Goal: Transaction & Acquisition: Purchase product/service

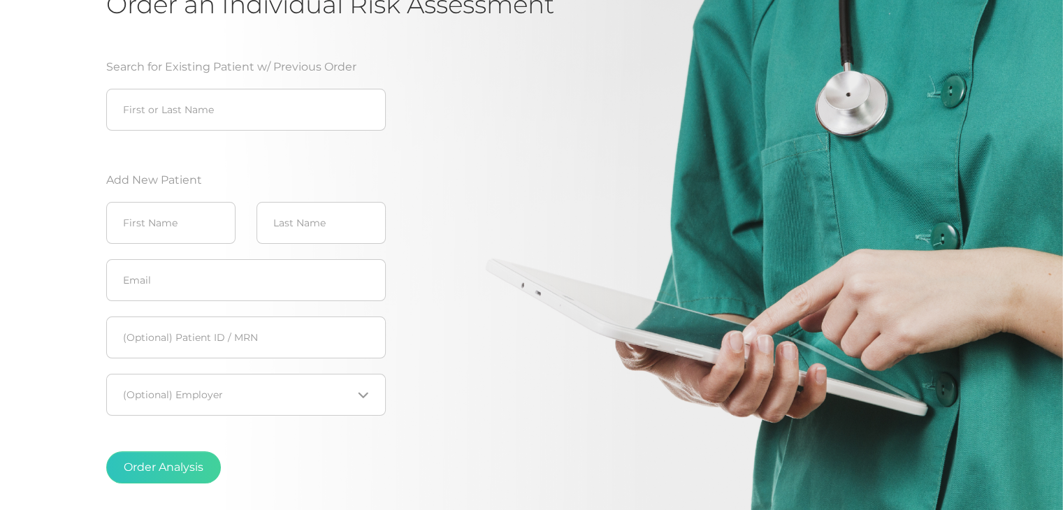
scroll to position [169, 0]
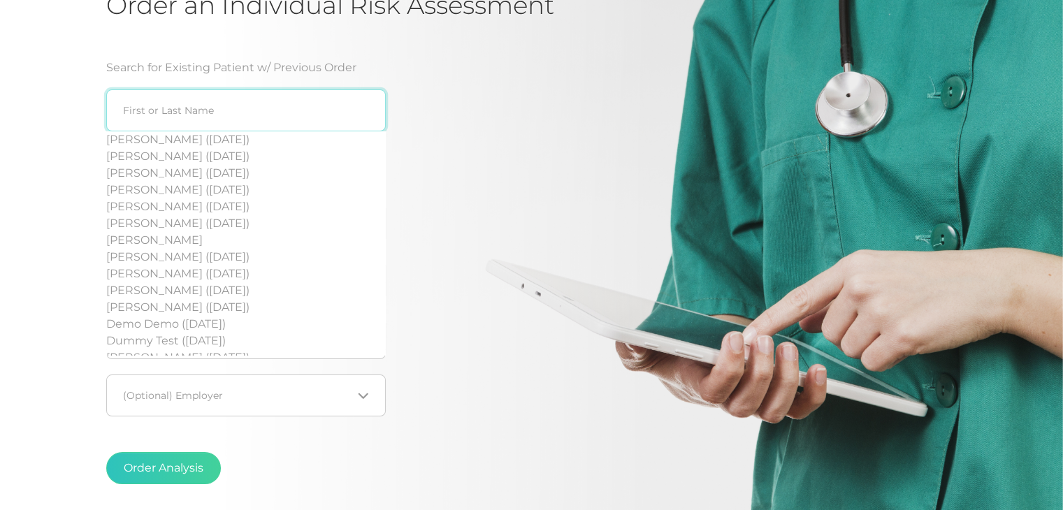
click at [314, 106] on input "search" at bounding box center [246, 110] width 280 height 42
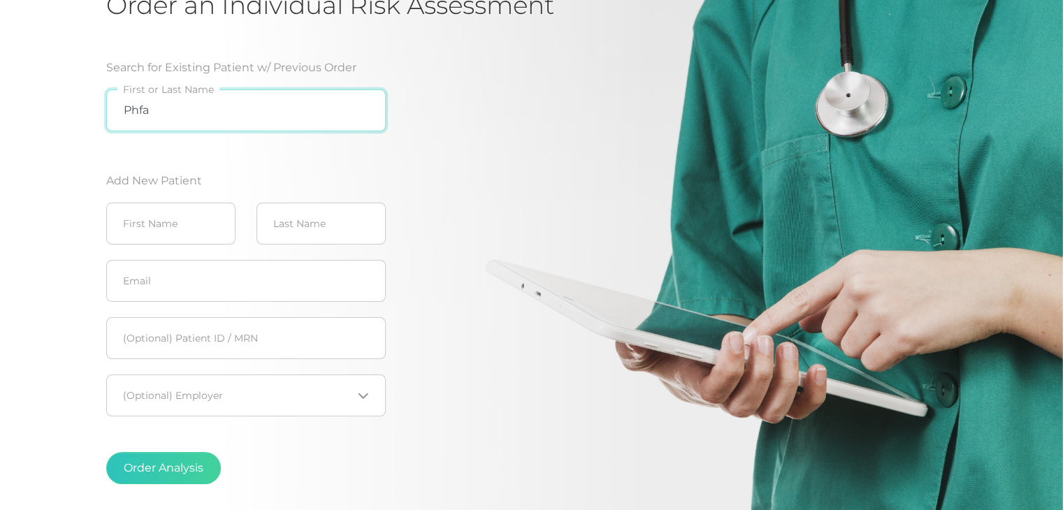
type input "Phfa"
click at [106, 452] on button "Order Analysis" at bounding box center [163, 468] width 115 height 32
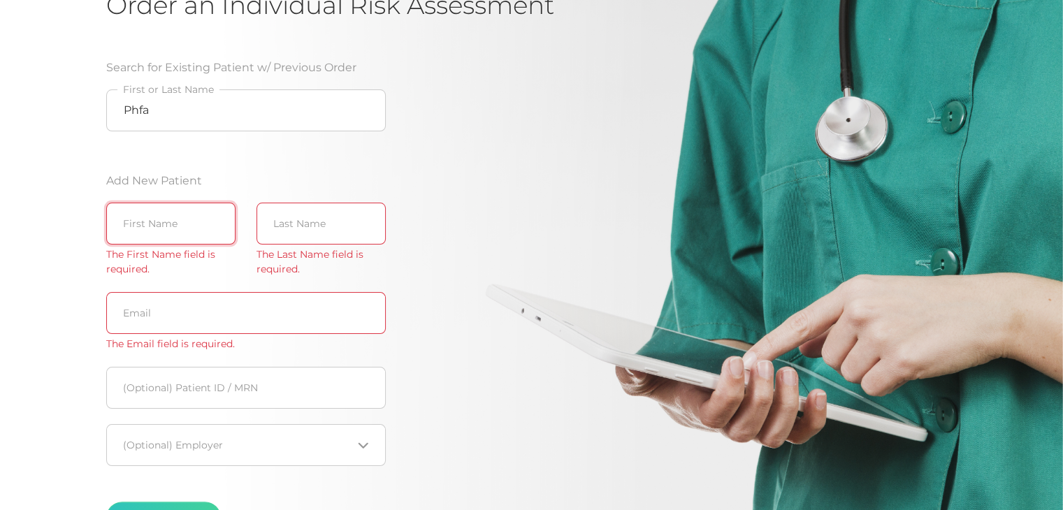
click at [202, 216] on input "text" at bounding box center [170, 224] width 129 height 42
type input "Pfha"
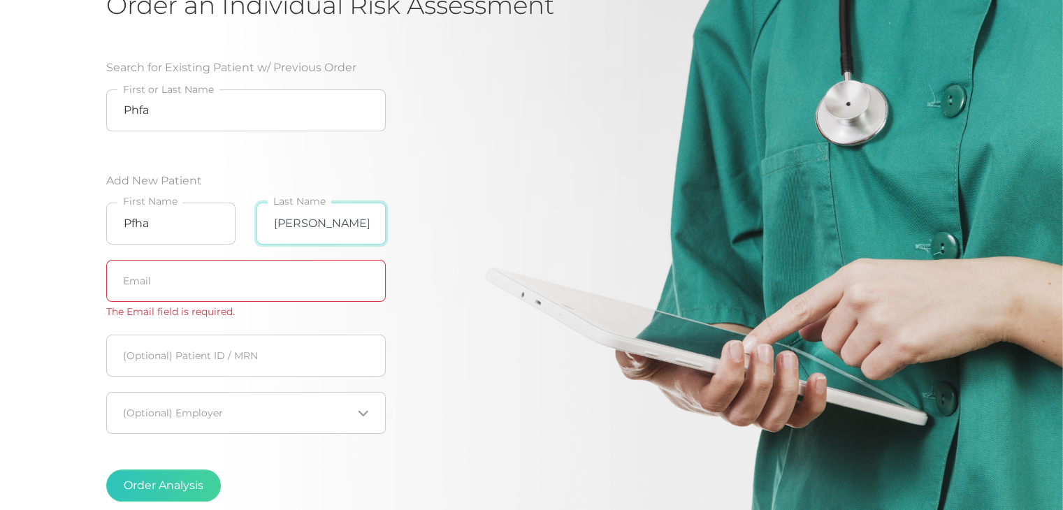
type input "[PERSON_NAME]"
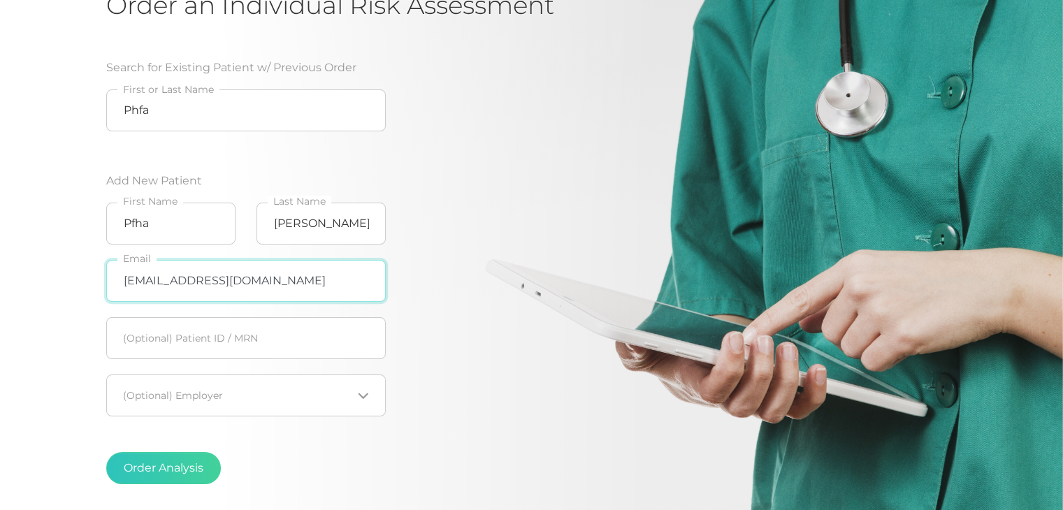
type input "[EMAIL_ADDRESS][DOMAIN_NAME]"
click at [506, 387] on div "Search for Existing Patient w/ Previous Order Phfa First or Last Name Add New P…" at bounding box center [329, 278] width 447 height 470
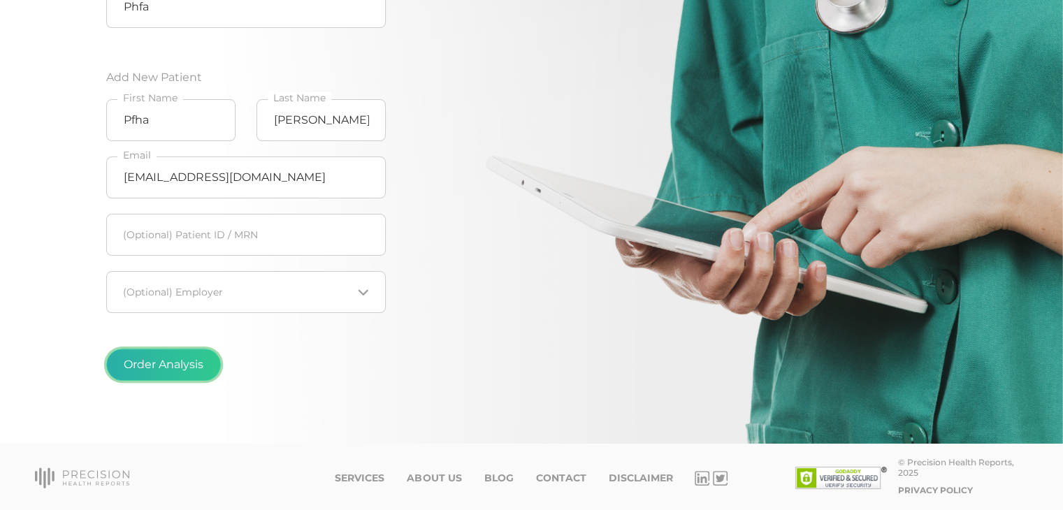
click at [197, 364] on button "Order Analysis" at bounding box center [163, 365] width 115 height 32
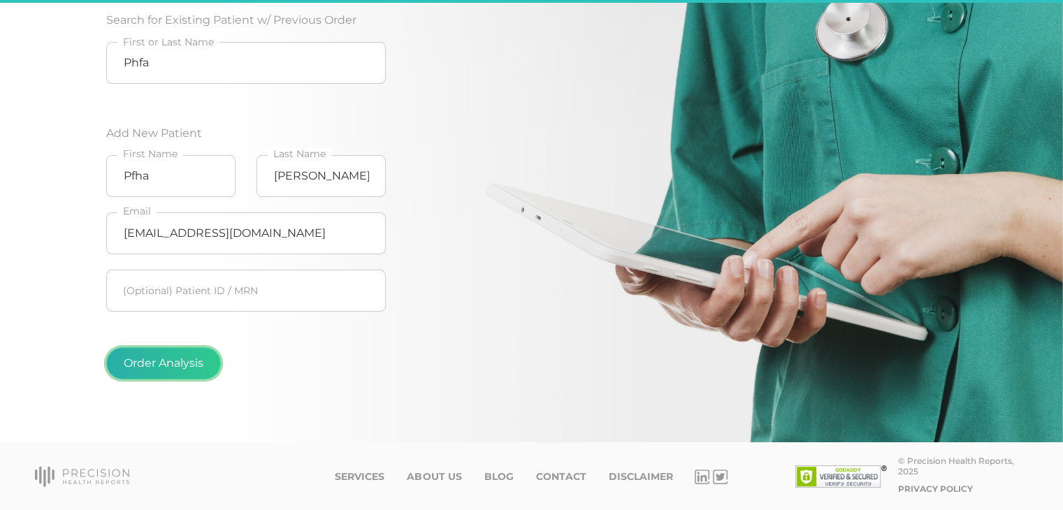
scroll to position [215, 0]
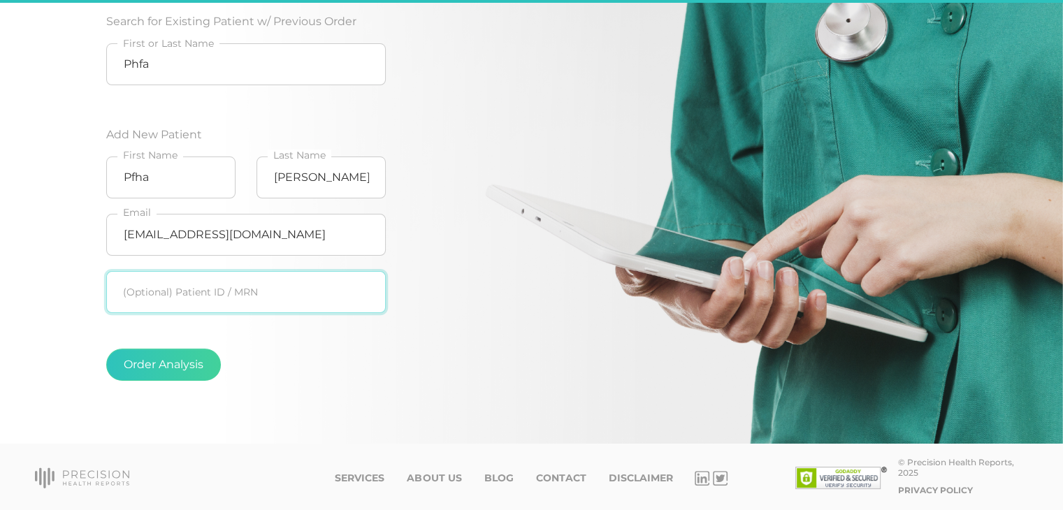
click at [264, 306] on input "text" at bounding box center [246, 292] width 280 height 42
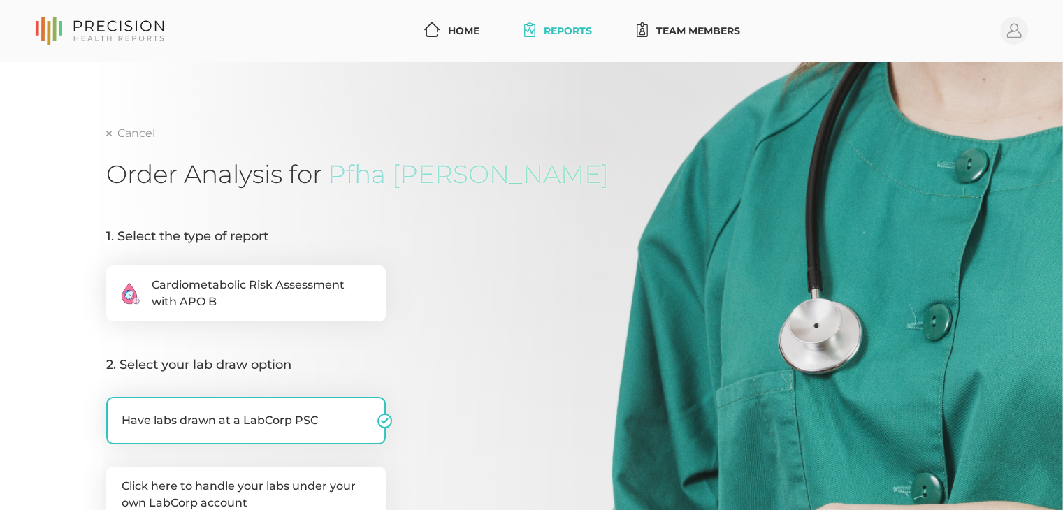
scroll to position [28, 0]
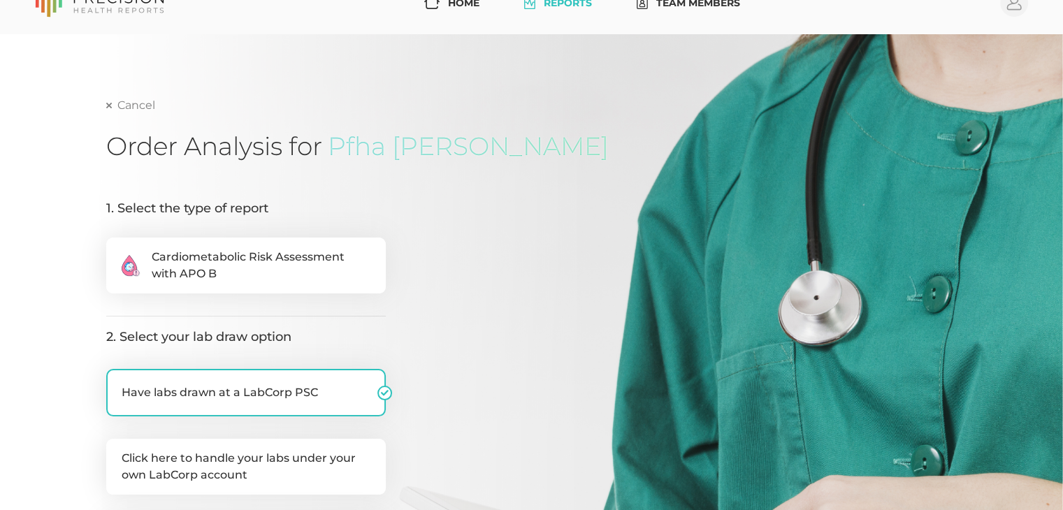
click at [108, 100] on link "Cancel" at bounding box center [130, 106] width 49 height 14
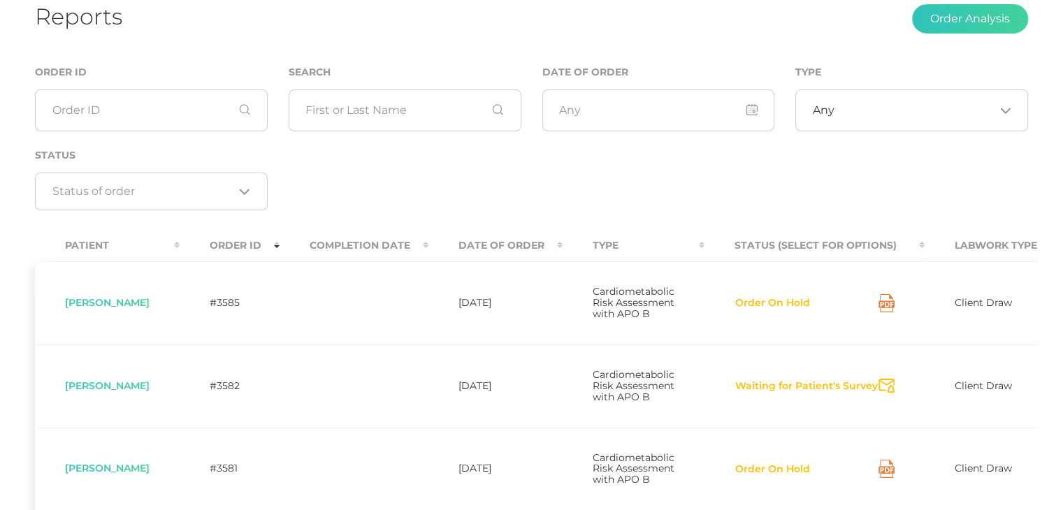
scroll to position [106, 0]
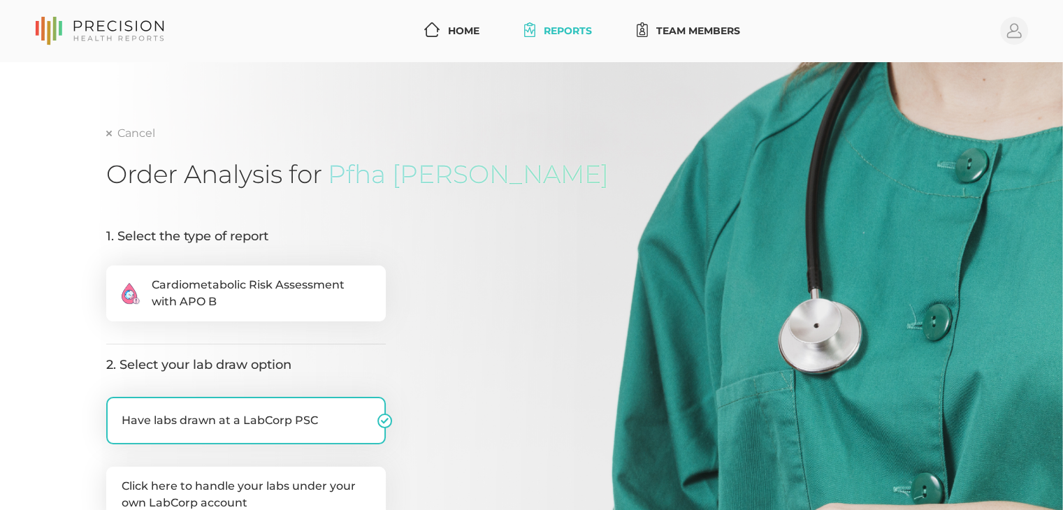
scroll to position [215, 0]
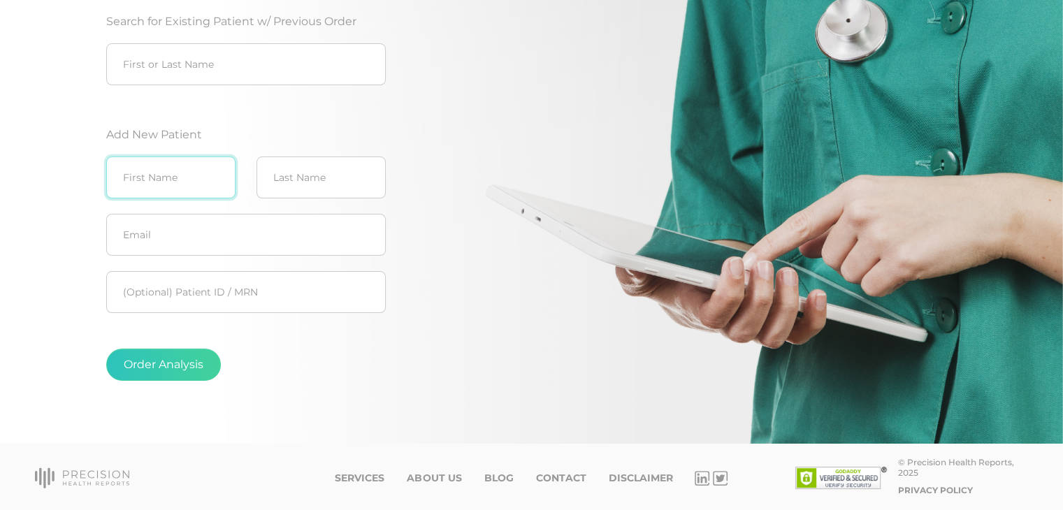
click at [151, 186] on input "text" at bounding box center [170, 178] width 129 height 42
type input "Pfha"
type input "[PERSON_NAME]"
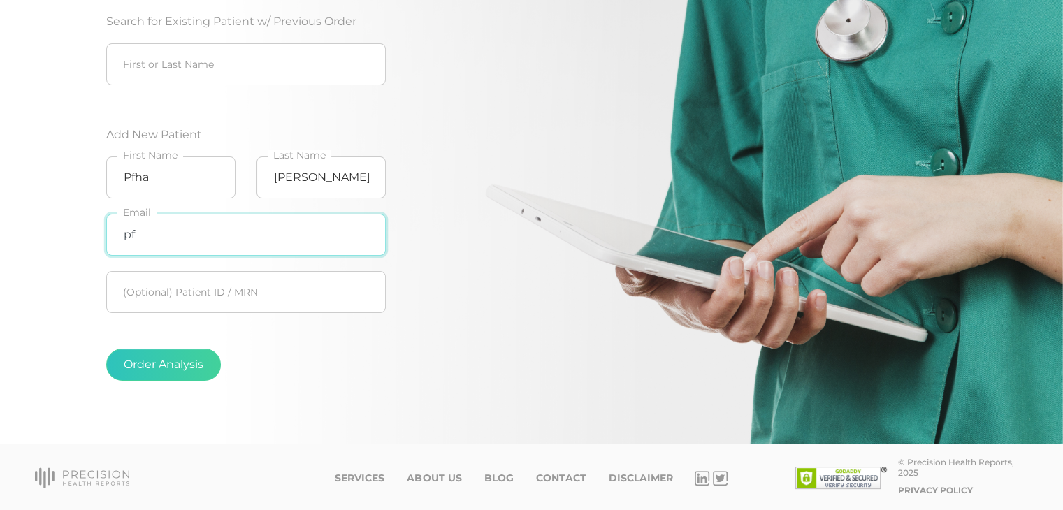
type input "p"
type input "[EMAIL_ADDRESS][DOMAIN_NAME]"
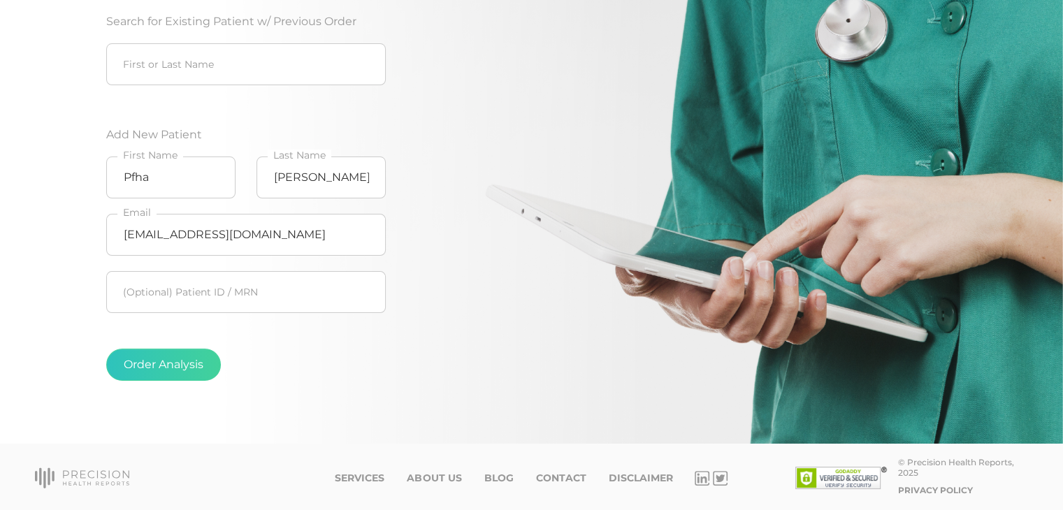
click at [335, 359] on div "Order Analysis" at bounding box center [246, 365] width 280 height 32
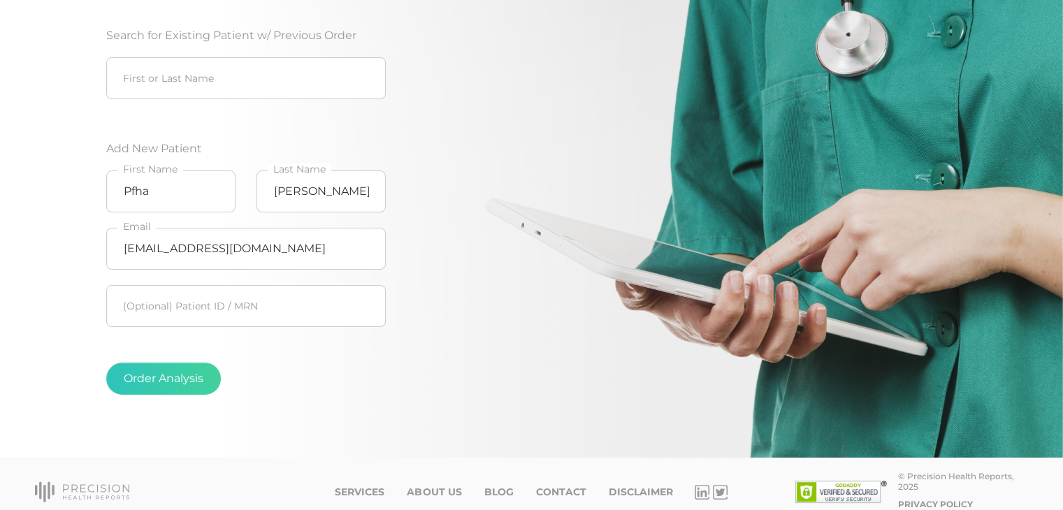
scroll to position [204, 0]
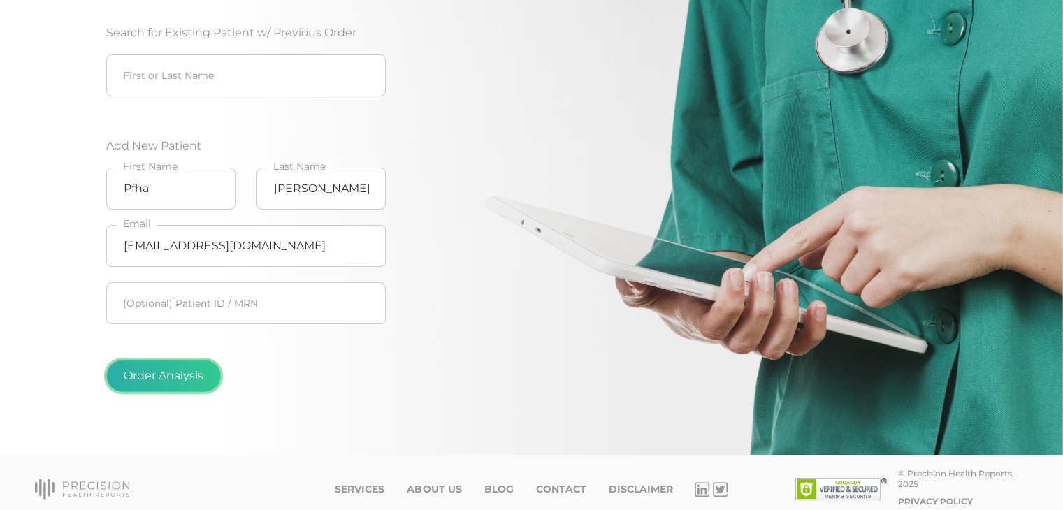
click at [187, 375] on button "Order Analysis" at bounding box center [163, 376] width 115 height 32
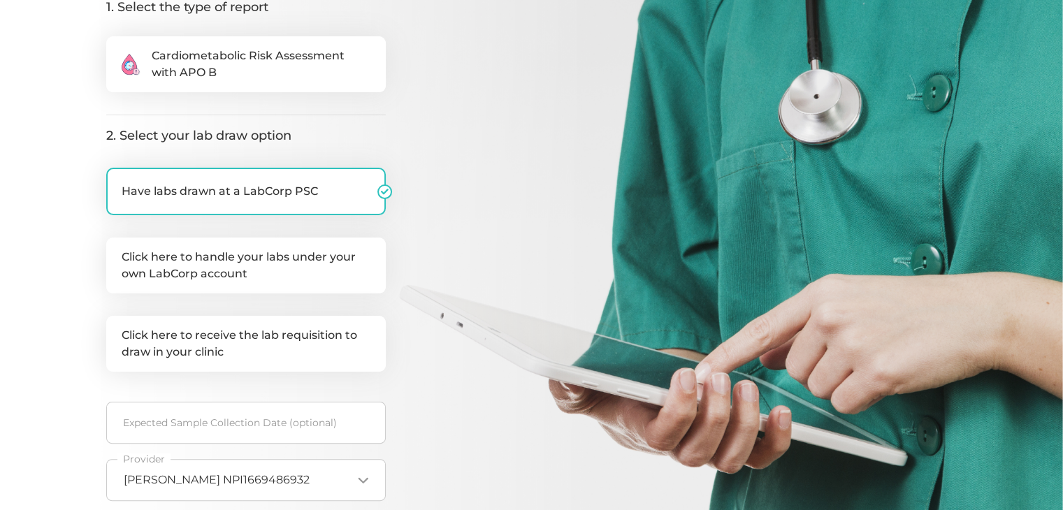
scroll to position [231, 0]
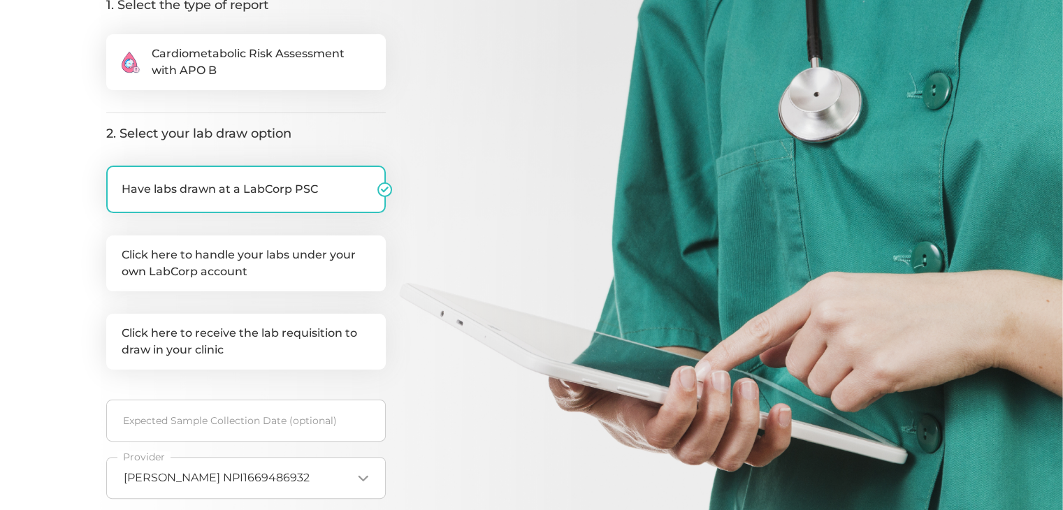
click at [159, 108] on div ".cls-2{fill:#fa759e}.cls-4{fill:#ffd7e5}.cls-8{fill:#3a2c60} Cardiometabolic Ri…" at bounding box center [246, 270] width 280 height 473
click at [165, 78] on span "Cardiometabolic Risk Assessment with APO B" at bounding box center [261, 62] width 219 height 34
click at [117, 48] on input ".cls-2{fill:#fa759e}.cls-4{fill:#ffd7e5}.cls-8{fill:#3a2c60} Cardiometabolic Ri…" at bounding box center [111, 41] width 11 height 14
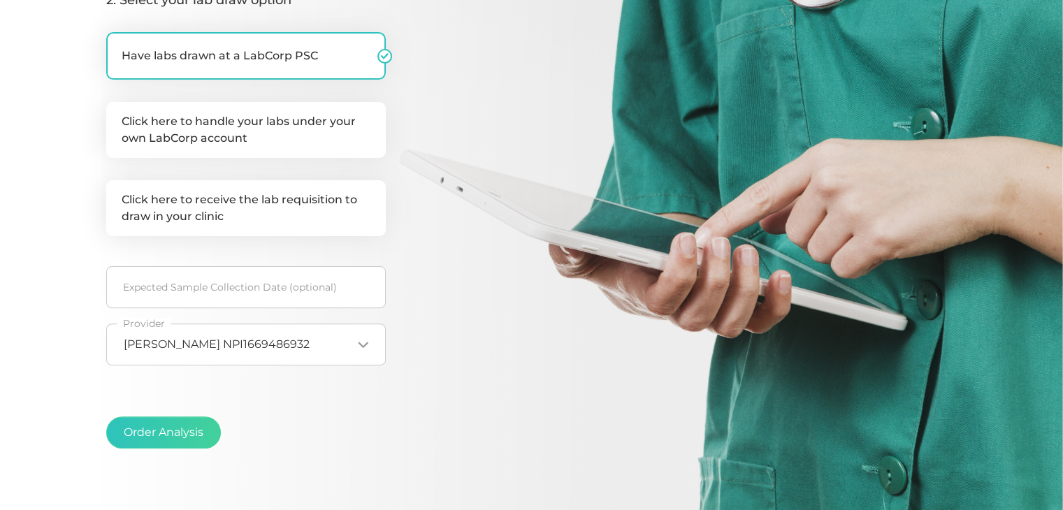
scroll to position [377, 0]
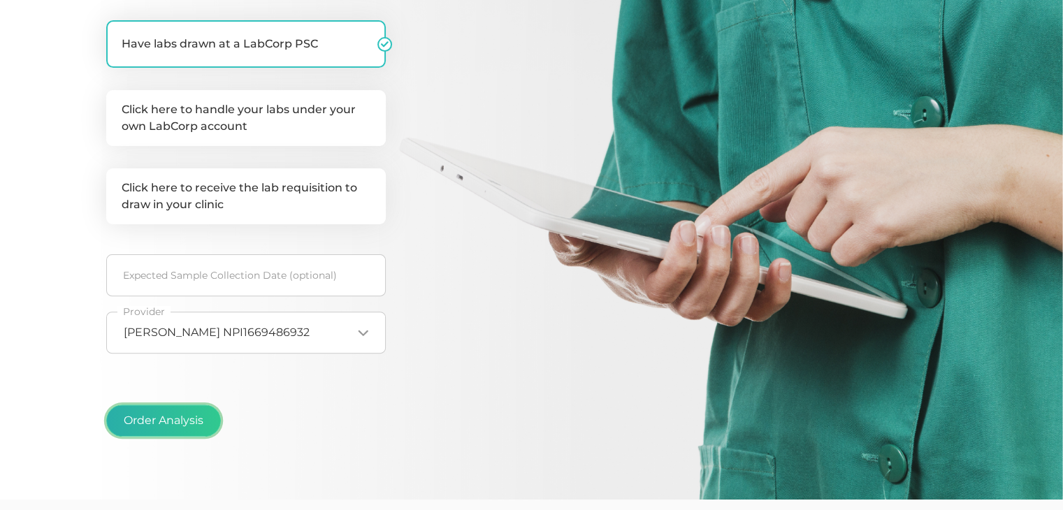
click at [171, 415] on button "Order Analysis" at bounding box center [163, 421] width 115 height 32
radio input "false"
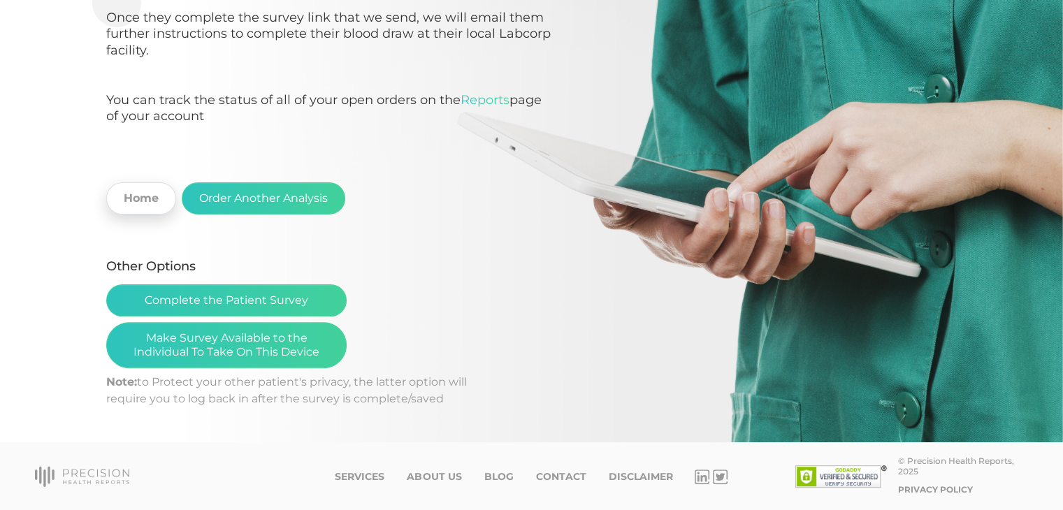
click at [151, 200] on link "Home" at bounding box center [141, 198] width 70 height 32
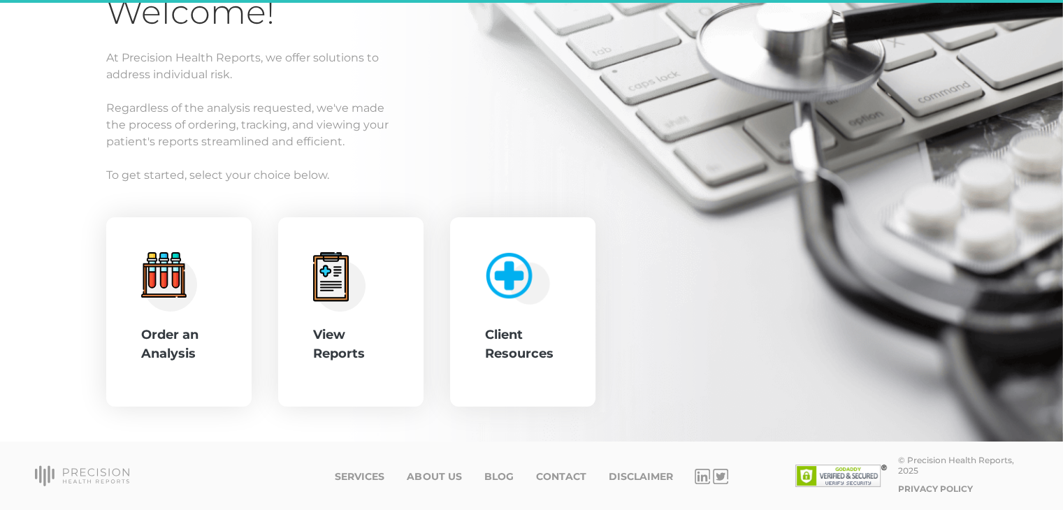
scroll to position [134, 0]
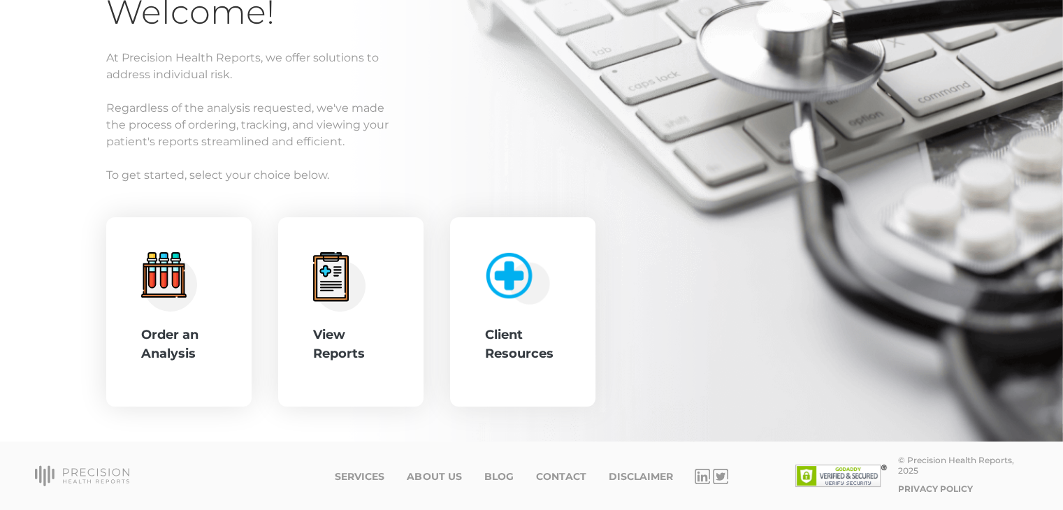
click at [207, 333] on div "Order an Analysis" at bounding box center [179, 345] width 76 height 38
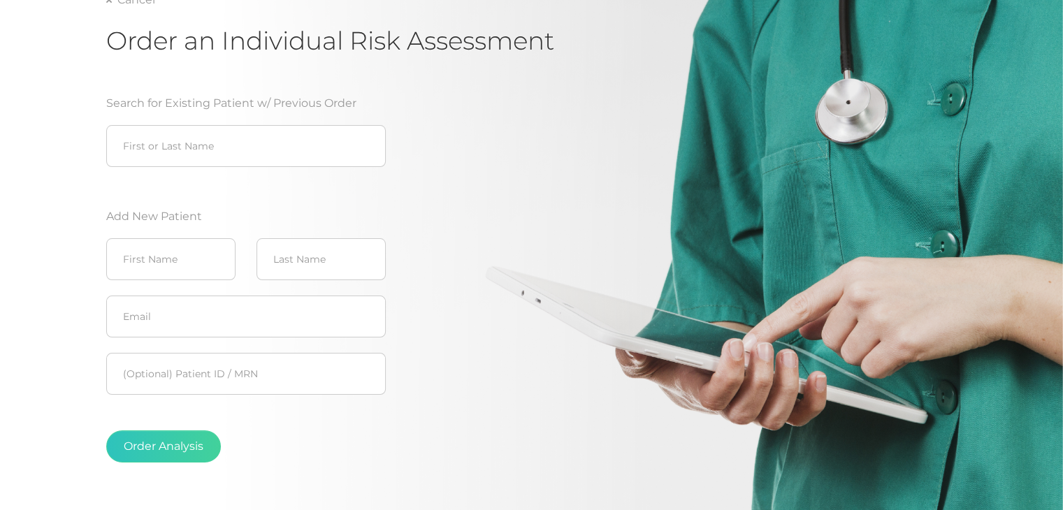
scroll to position [143, 0]
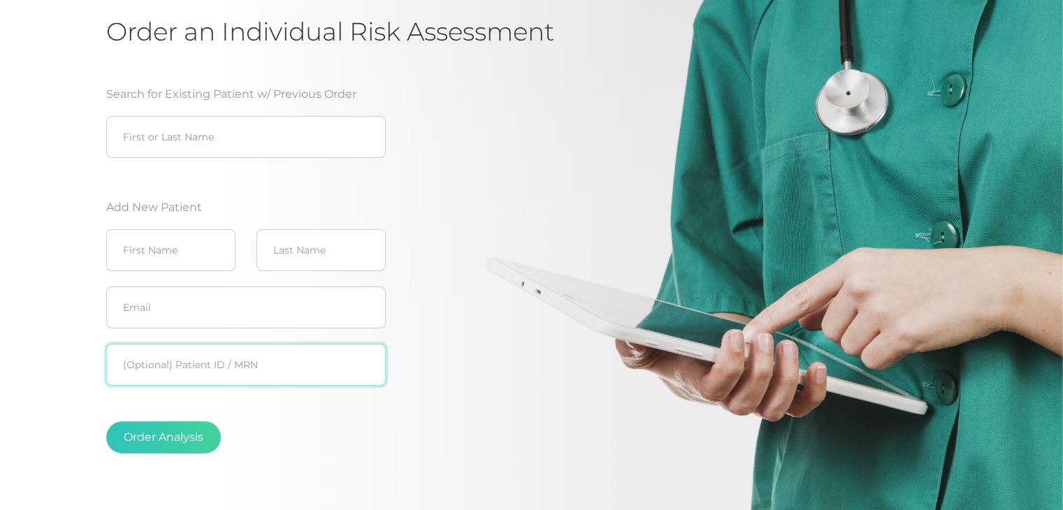
click at [224, 354] on input "text" at bounding box center [246, 365] width 280 height 42
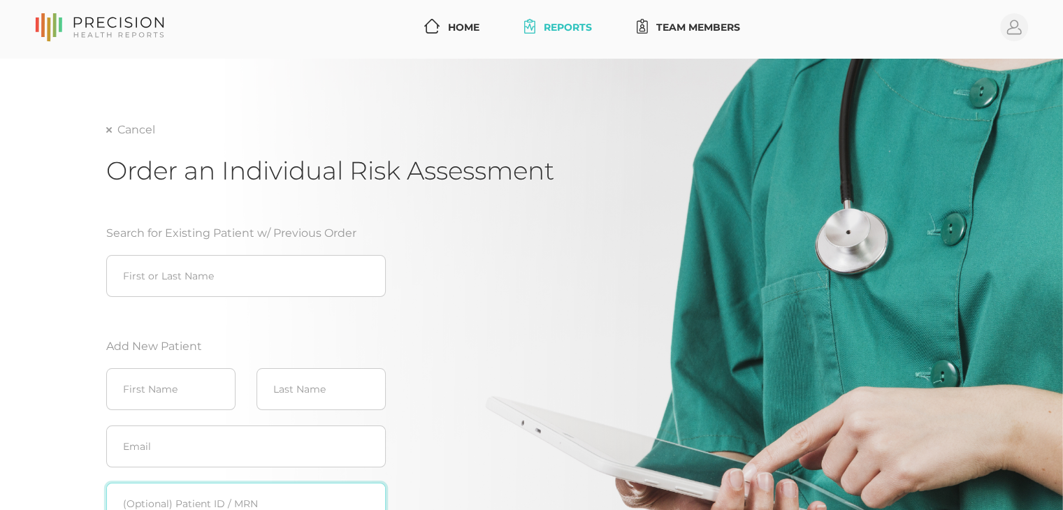
scroll to position [1, 0]
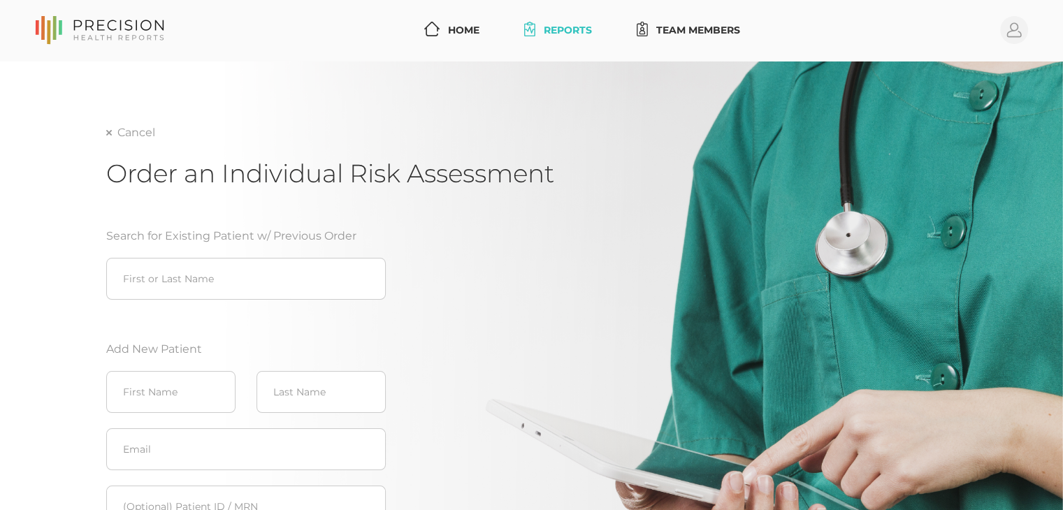
click at [263, 254] on fieldset "First or Last Name" at bounding box center [246, 278] width 280 height 57
click at [262, 262] on input "search" at bounding box center [246, 279] width 280 height 42
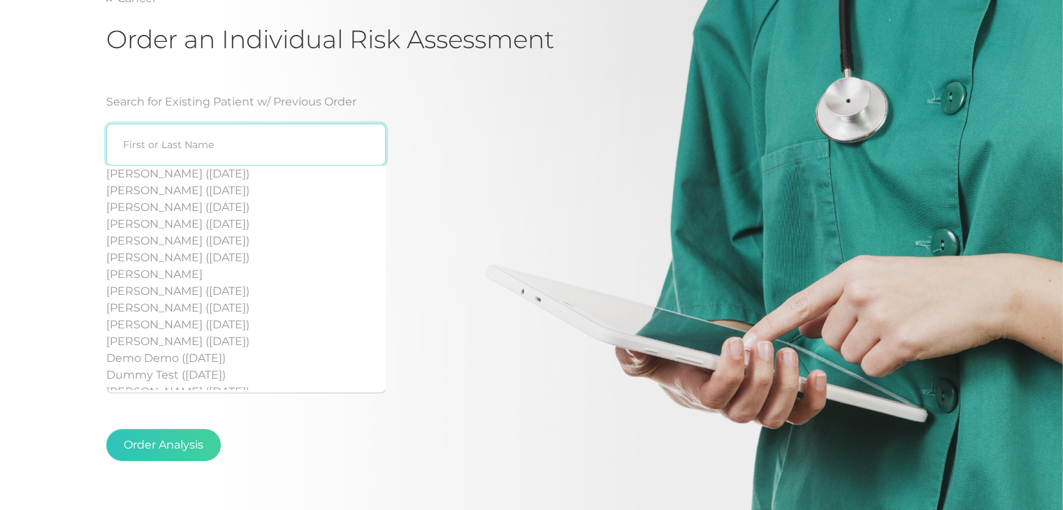
scroll to position [136, 0]
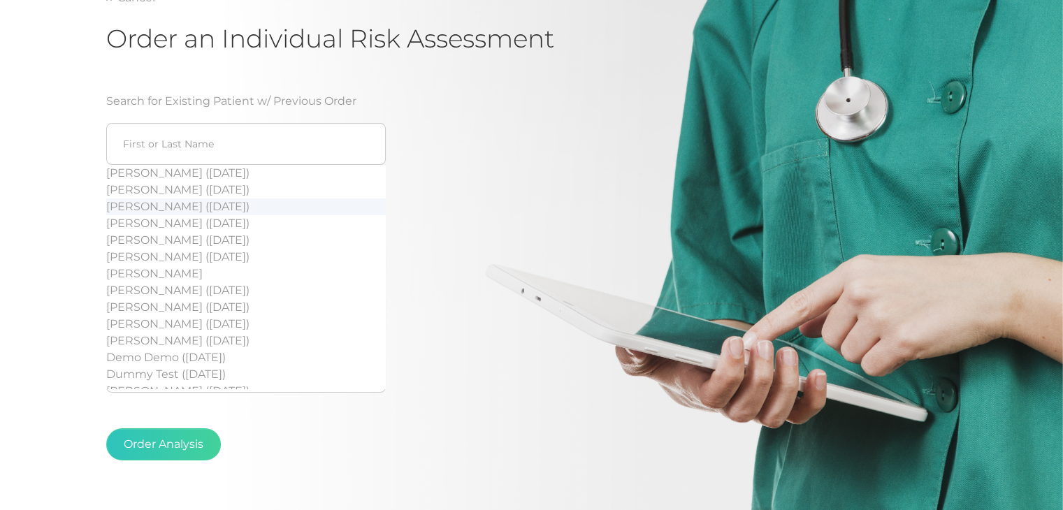
click at [428, 203] on div "Search for Existing Patient w/ Previous Order [PERSON_NAME] ([DATE]) [PERSON_NA…" at bounding box center [329, 282] width 447 height 412
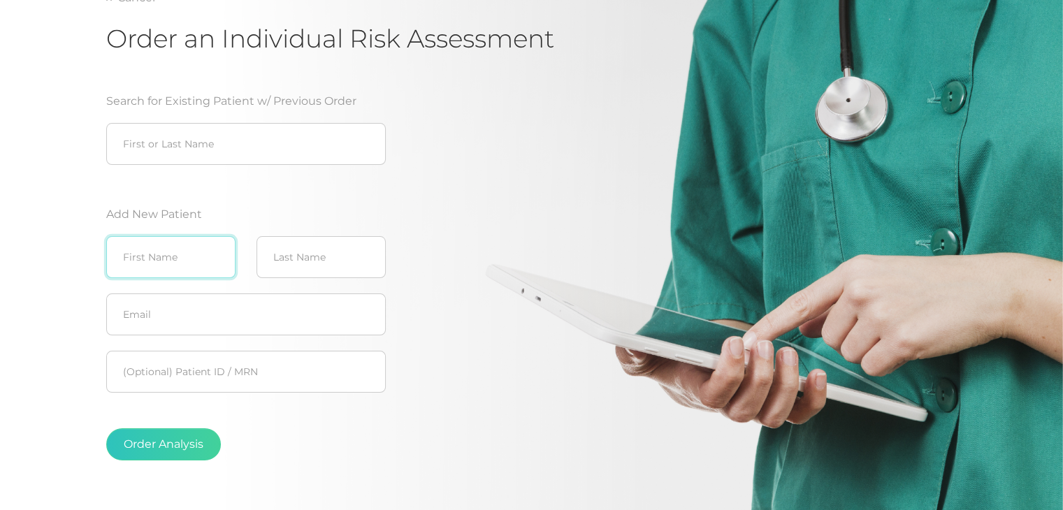
click at [206, 268] on input "text" at bounding box center [170, 257] width 129 height 42
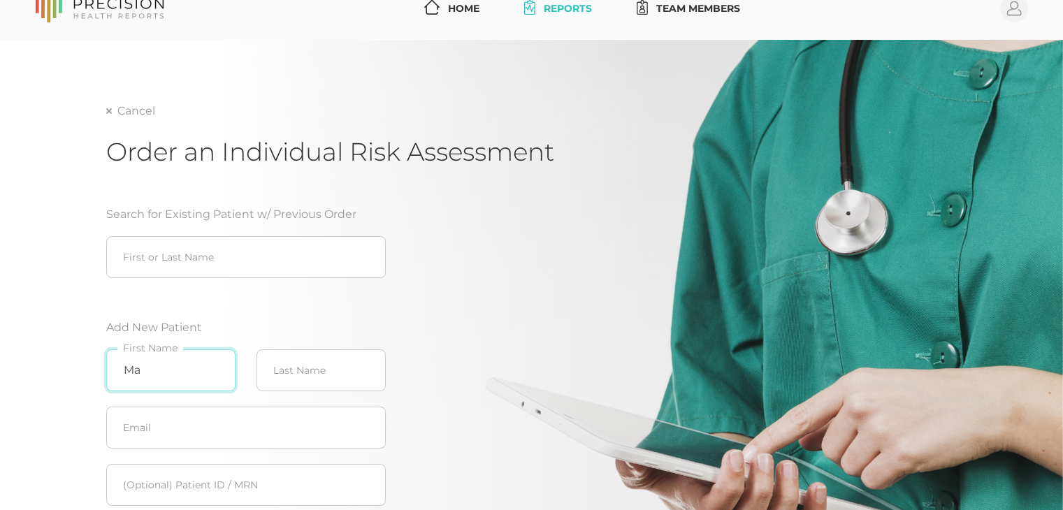
scroll to position [0, 0]
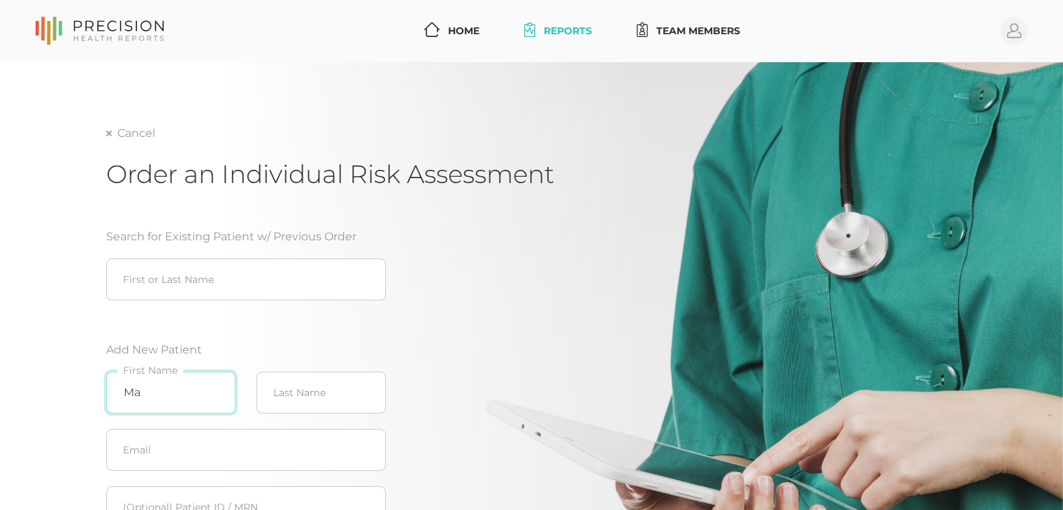
type input "Ma"
click at [123, 149] on div "Cancel Order an Individual Risk Assessment Search for Existing Patient w/ Previ…" at bounding box center [531, 388] width 851 height 527
click at [114, 137] on link "Cancel" at bounding box center [130, 134] width 49 height 14
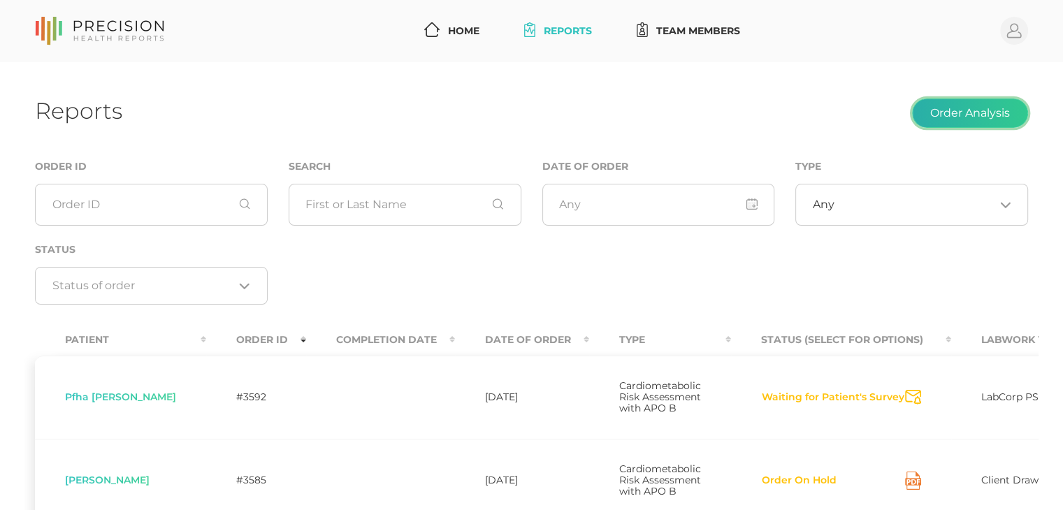
click at [940, 117] on button "Order Analysis" at bounding box center [970, 113] width 116 height 29
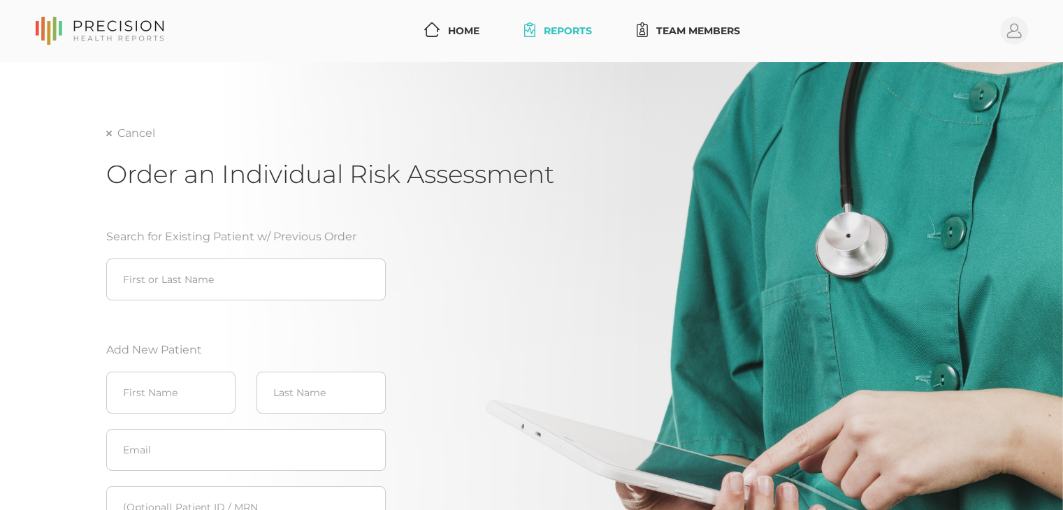
scroll to position [119, 0]
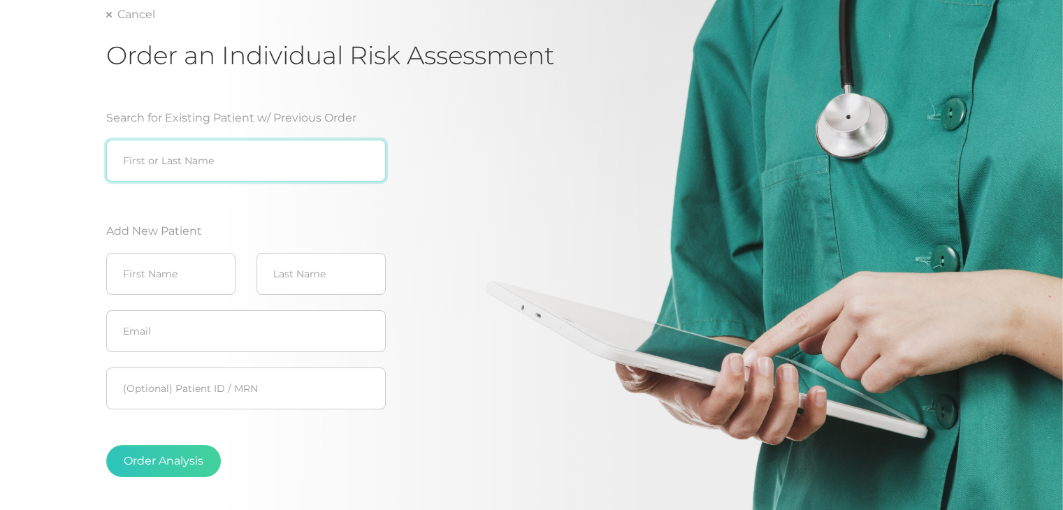
click at [269, 151] on input "search" at bounding box center [246, 161] width 280 height 42
type input "M"
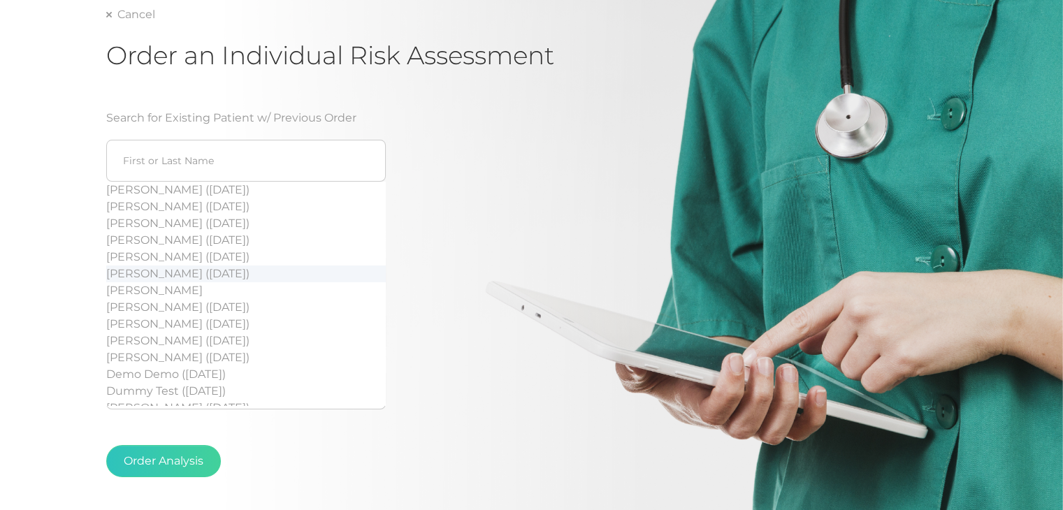
click at [168, 278] on div "[PERSON_NAME] ([DATE])" at bounding box center [246, 274] width 280 height 17
type input "[PERSON_NAME] ([DATE])"
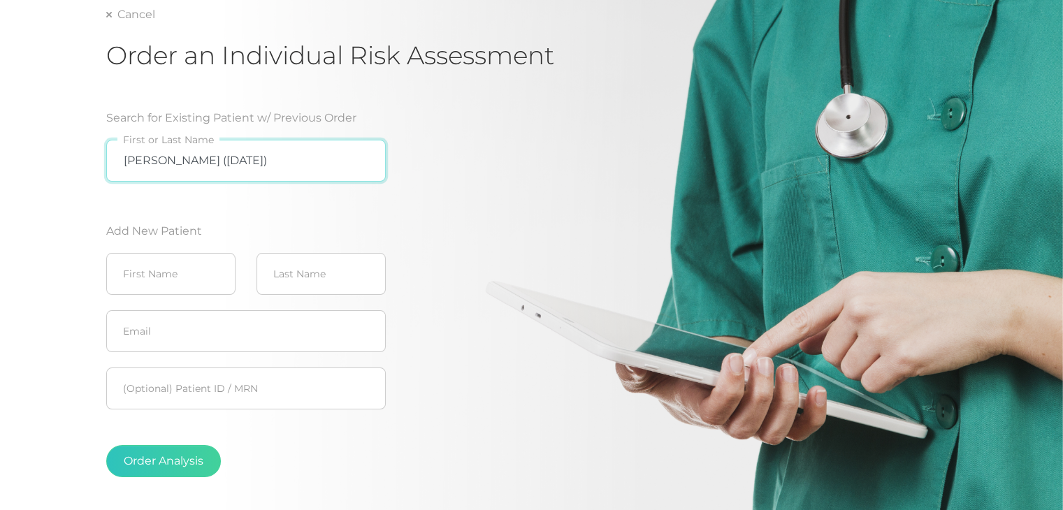
click at [307, 153] on input "[PERSON_NAME] ([DATE])" at bounding box center [246, 161] width 280 height 42
click at [361, 166] on input "[PERSON_NAME] ([DATE])" at bounding box center [246, 161] width 280 height 42
click at [361, 161] on input "[PERSON_NAME] ([DATE])" at bounding box center [246, 161] width 280 height 42
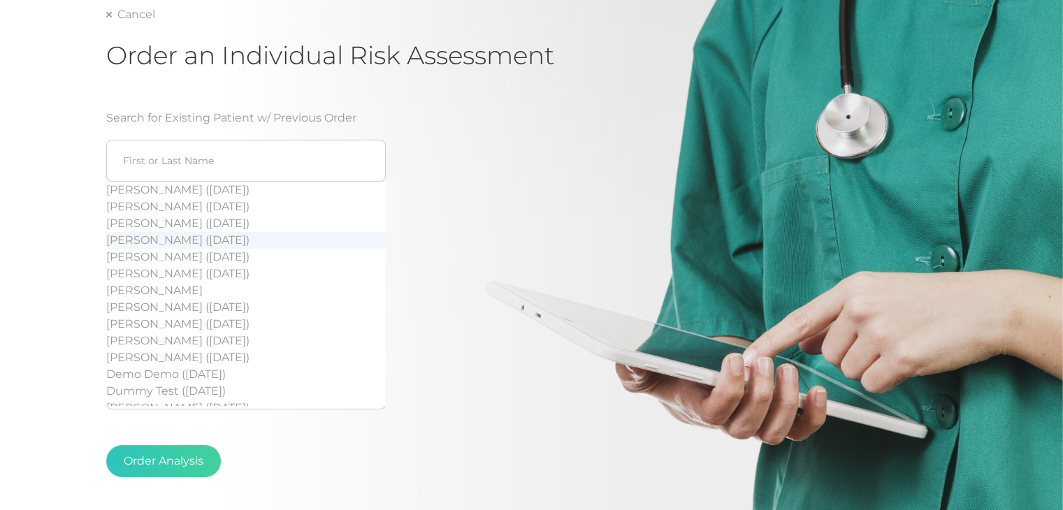
click at [553, 261] on div "Search for Existing Patient w/ Previous Order [PERSON_NAME] ([DATE]) [PERSON_NA…" at bounding box center [329, 299] width 447 height 412
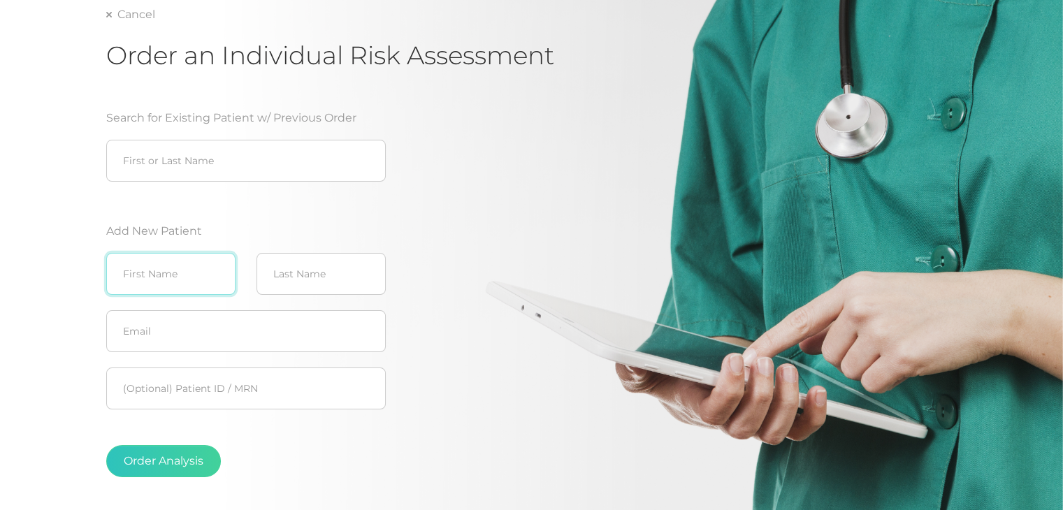
click at [198, 269] on input "text" at bounding box center [170, 274] width 129 height 42
type input "[PERSON_NAME]"
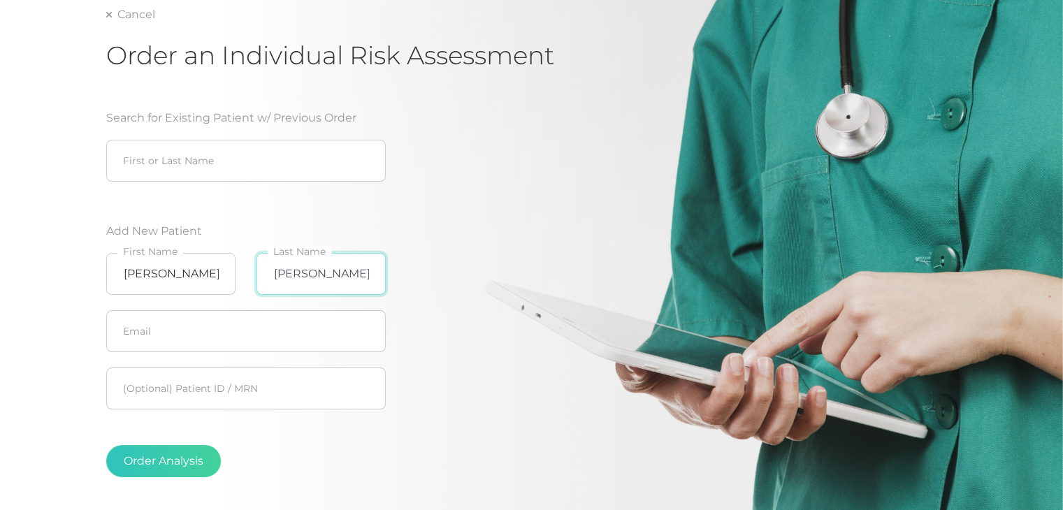
type input "[PERSON_NAME]"
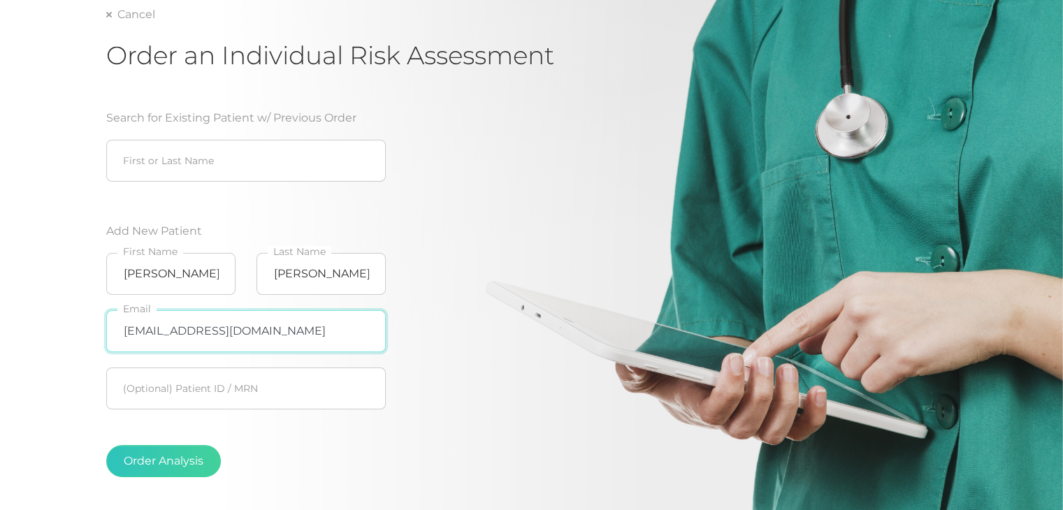
type input "[EMAIL_ADDRESS][DOMAIN_NAME]"
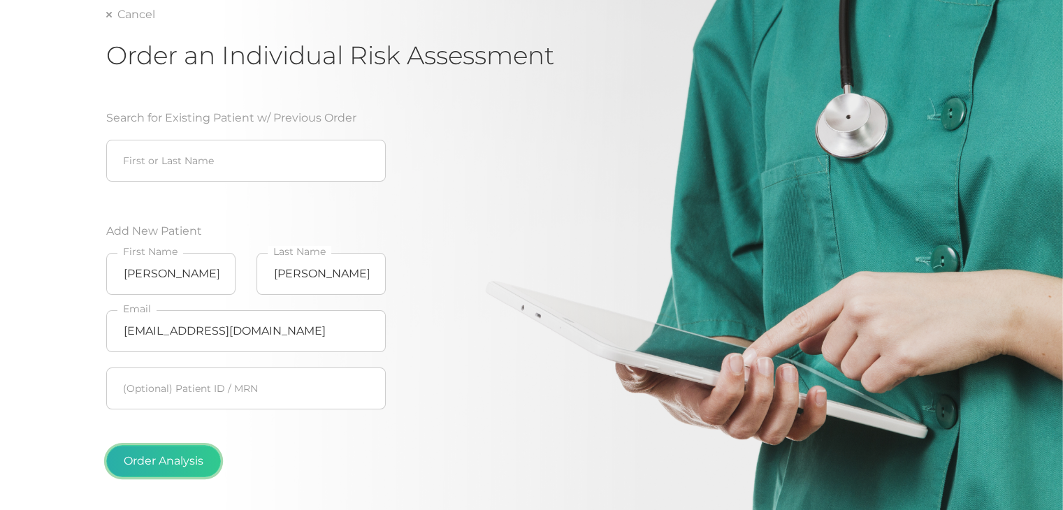
click at [143, 454] on button "Order Analysis" at bounding box center [163, 461] width 115 height 32
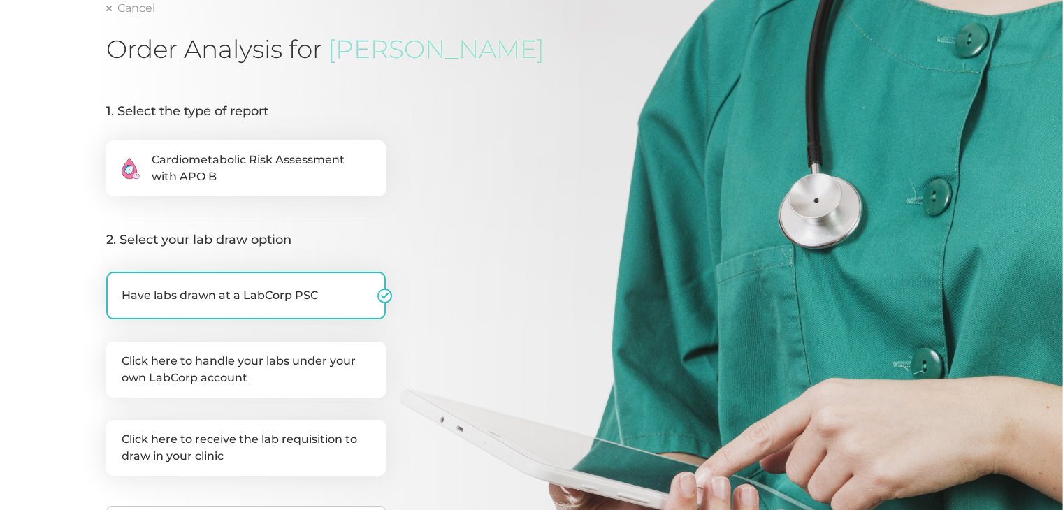
scroll to position [126, 0]
click at [159, 174] on span "Cardiometabolic Risk Assessment with APO B" at bounding box center [261, 168] width 219 height 34
click at [117, 154] on input ".cls-2{fill:#fa759e}.cls-4{fill:#ffd7e5}.cls-8{fill:#3a2c60} Cardiometabolic Ri…" at bounding box center [111, 147] width 11 height 14
radio input "true"
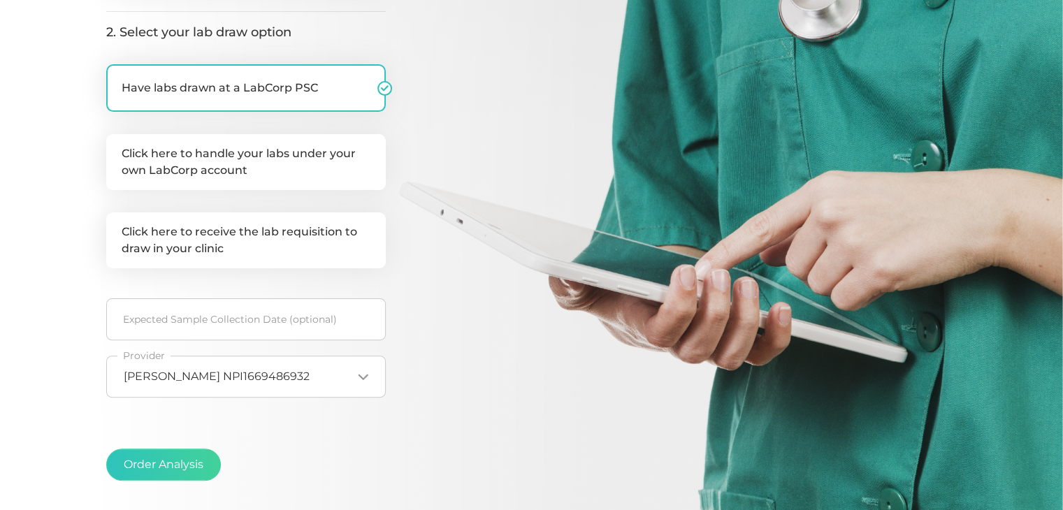
scroll to position [335, 0]
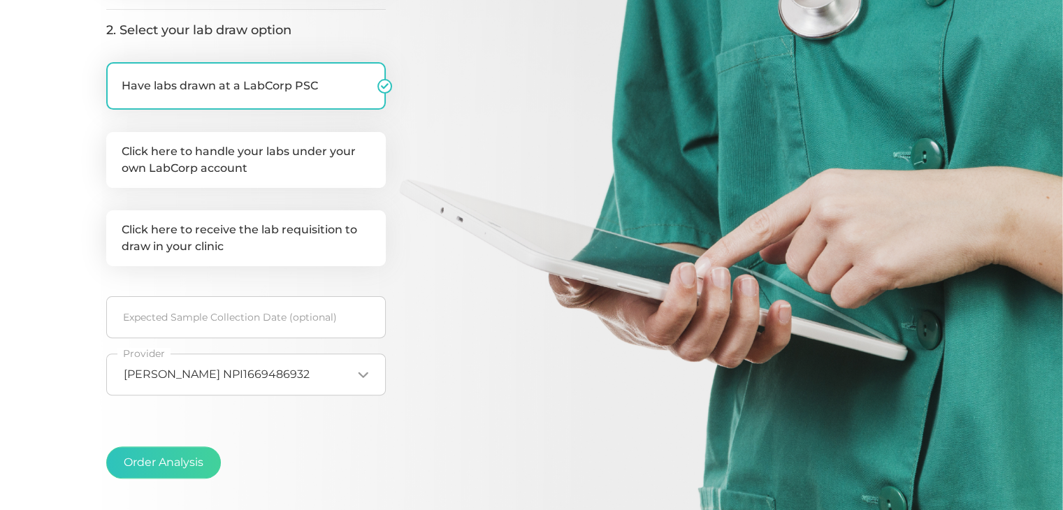
click at [203, 180] on label "Click here to handle your labs under your own LabCorp account" at bounding box center [246, 160] width 280 height 56
click at [117, 146] on input "Click here to handle your labs under your own LabCorp account" at bounding box center [111, 139] width 11 height 14
checkbox input "true"
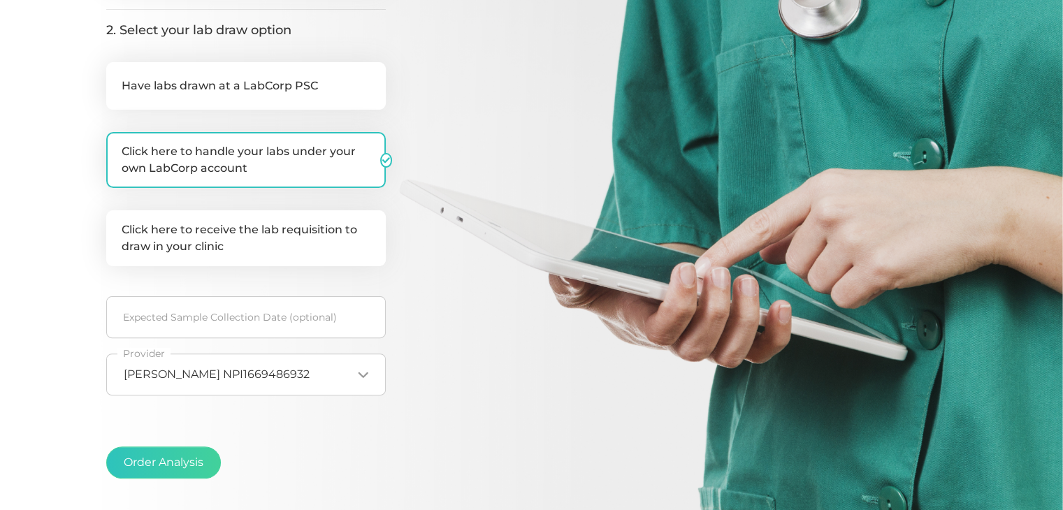
checkbox input "false"
click at [199, 210] on label "Click here to receive the lab requisition to draw in your clinic" at bounding box center [246, 238] width 280 height 56
click at [117, 210] on input "Click here to receive the lab requisition to draw in your clinic" at bounding box center [111, 217] width 11 height 14
checkbox input "true"
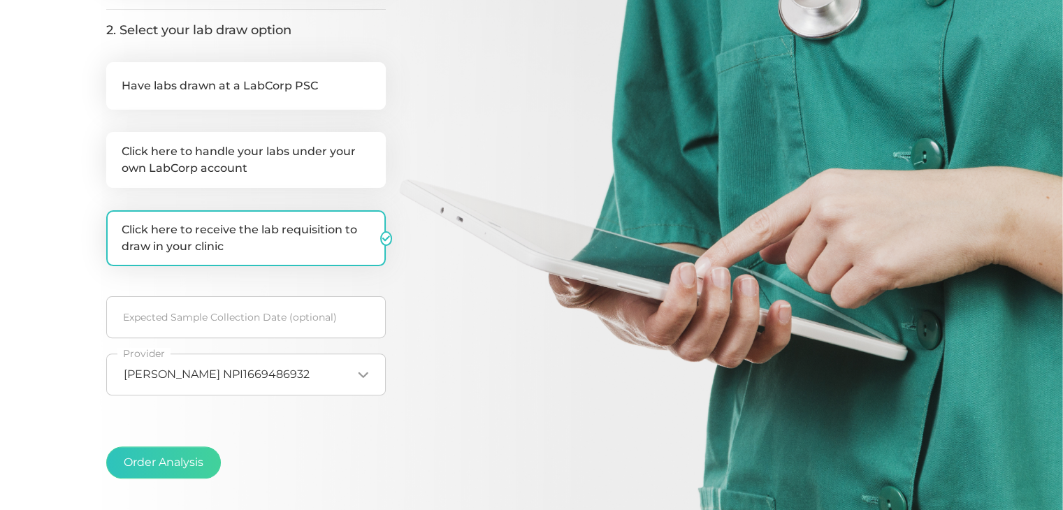
checkbox input "false"
click at [154, 461] on button "Order Analysis" at bounding box center [163, 463] width 115 height 32
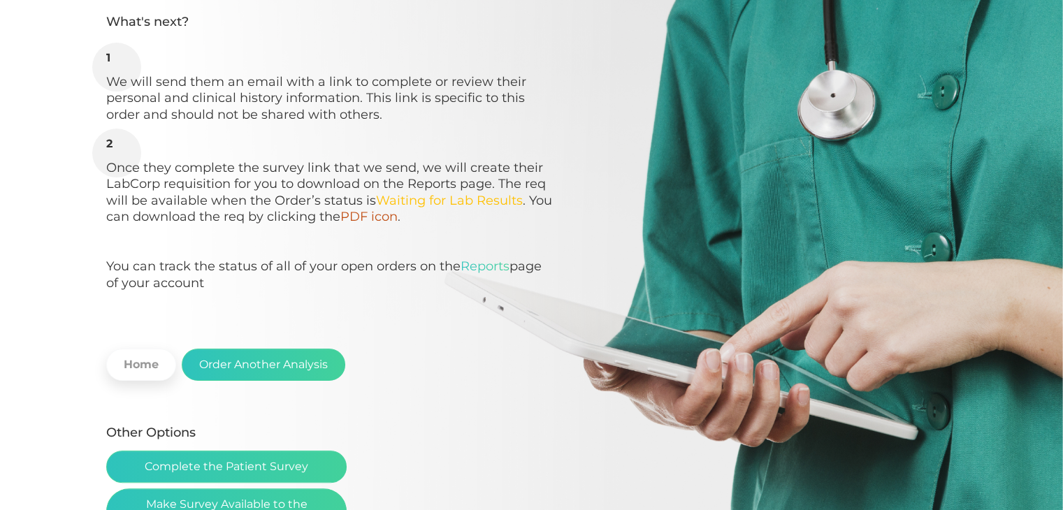
scroll to position [213, 0]
click at [139, 370] on link "Home" at bounding box center [141, 364] width 70 height 32
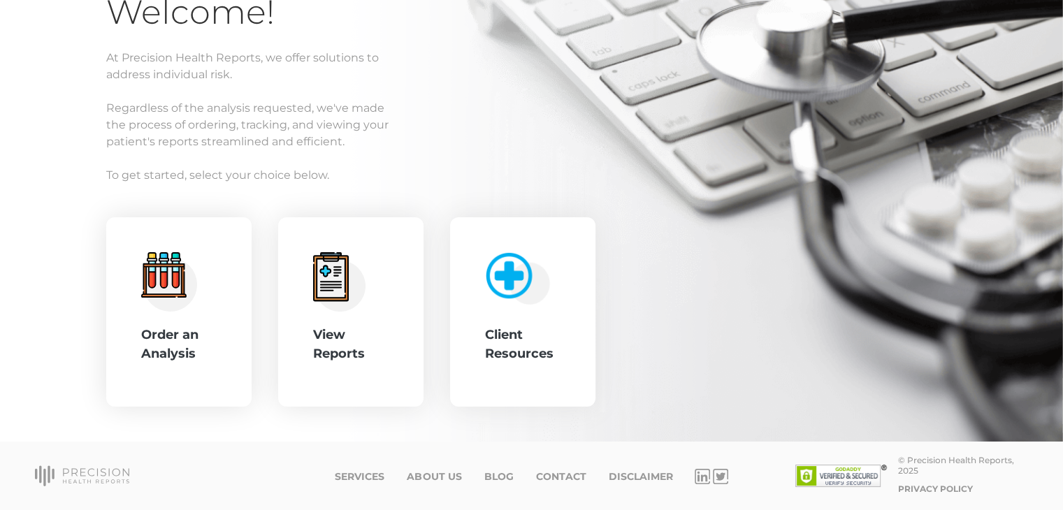
click at [217, 361] on div ".cls-4{fill:#f3f3f3}.cls-5{fill:#e4e4e4}.cls-6{fill:#bbf7ff}.cls-7{fill:#8bf0ff…" at bounding box center [178, 312] width 145 height 190
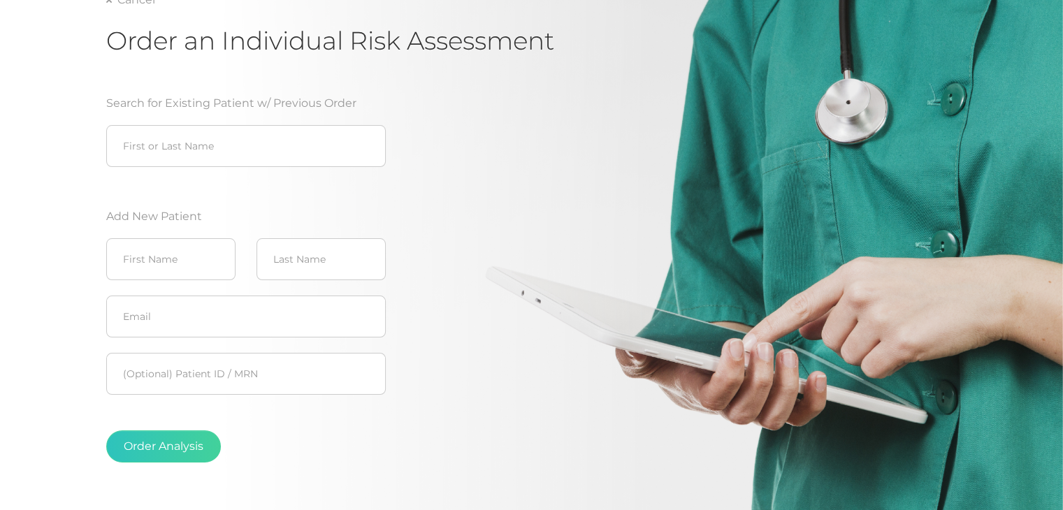
scroll to position [161, 0]
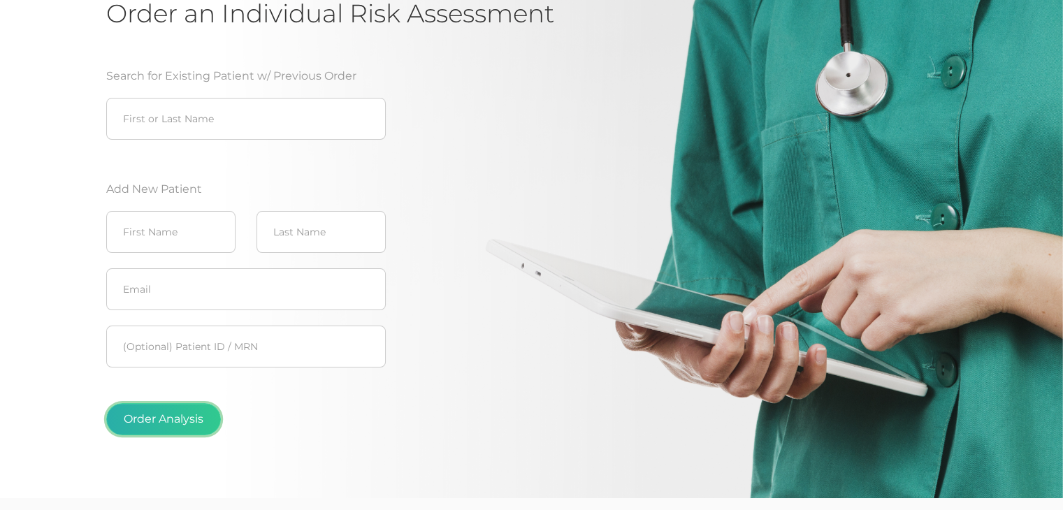
click at [180, 408] on button "Order Analysis" at bounding box center [163, 419] width 115 height 32
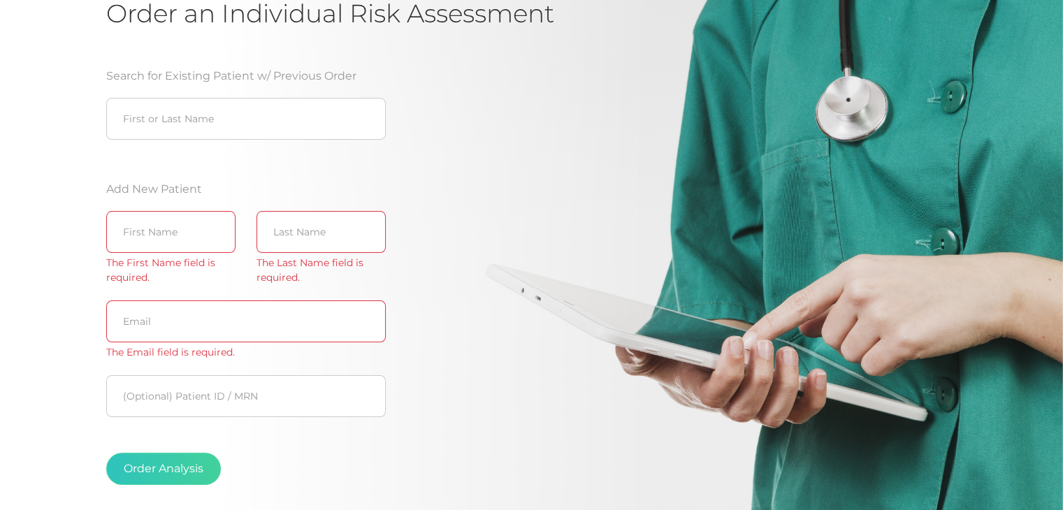
click at [388, 236] on fieldset "Last Name The Last Name field is required." at bounding box center [321, 247] width 150 height 89
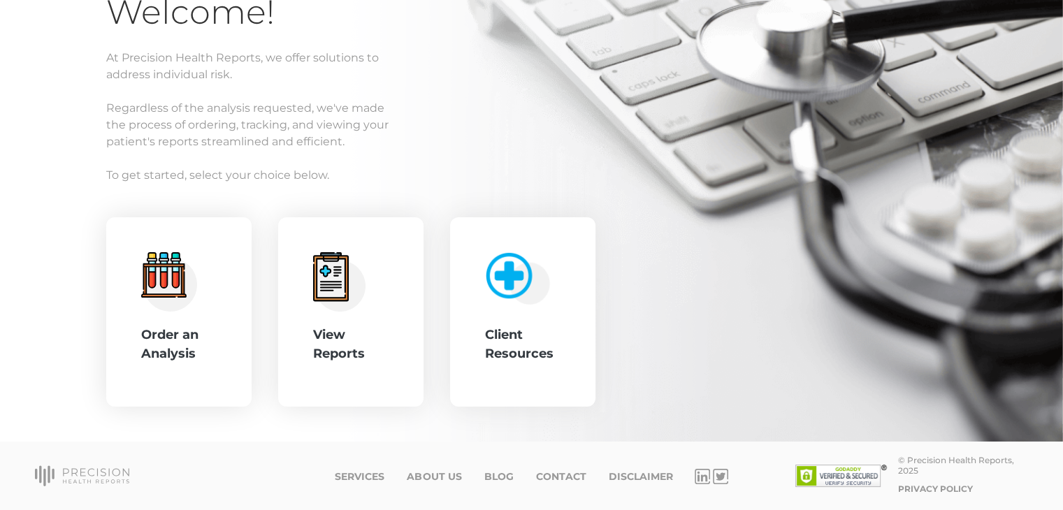
click at [292, 329] on div "View Reports" at bounding box center [350, 312] width 145 height 190
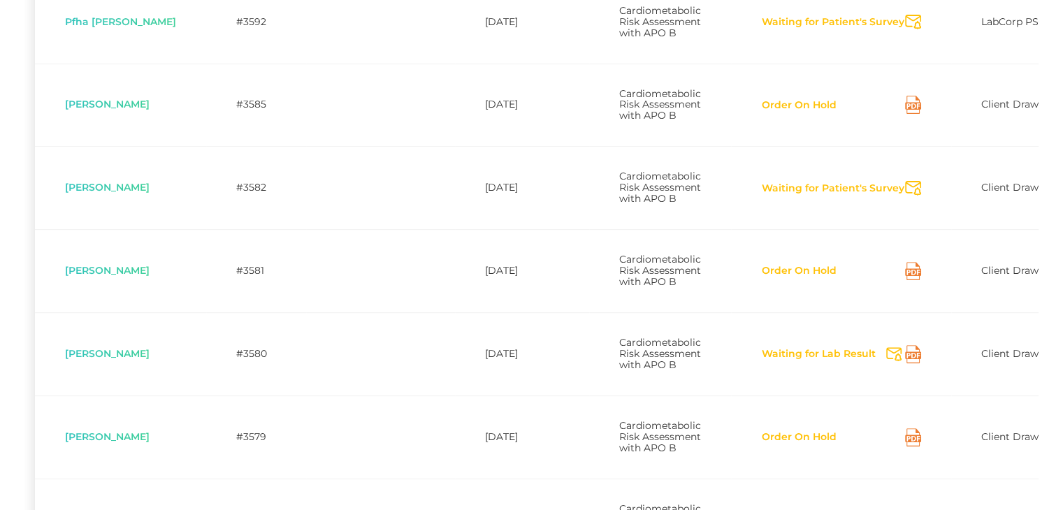
scroll to position [461, 0]
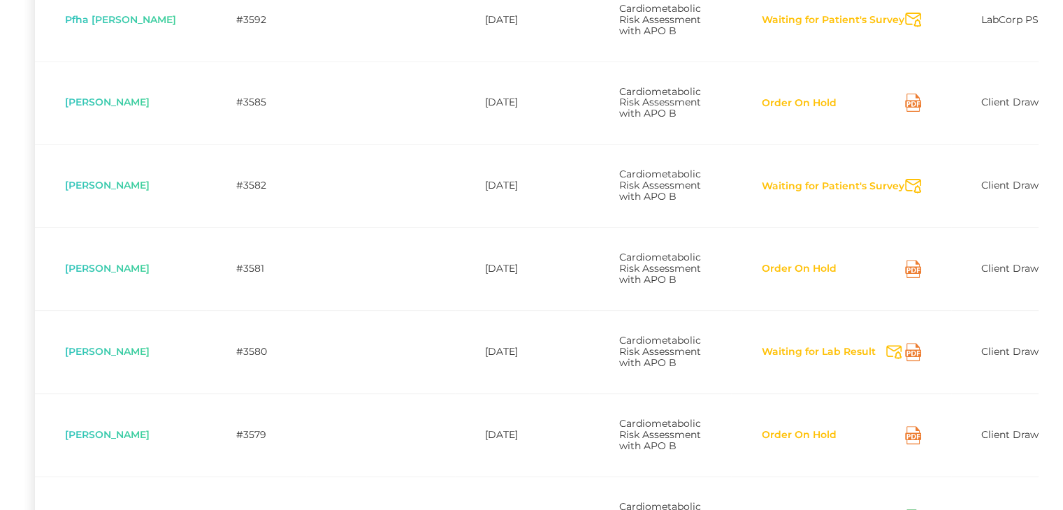
click at [782, 359] on button "Waiting for Lab Result" at bounding box center [818, 352] width 115 height 14
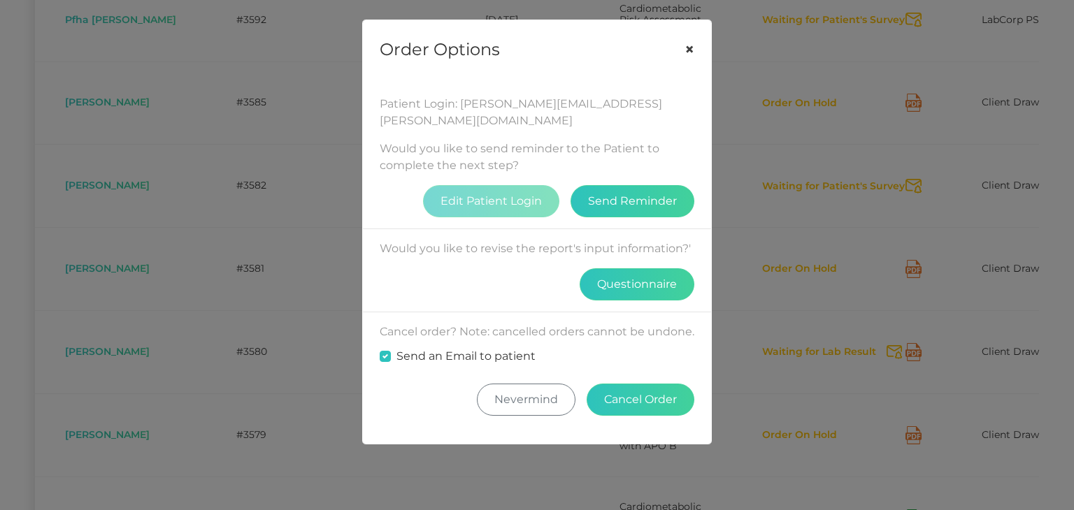
click at [697, 51] on button "×" at bounding box center [689, 49] width 43 height 59
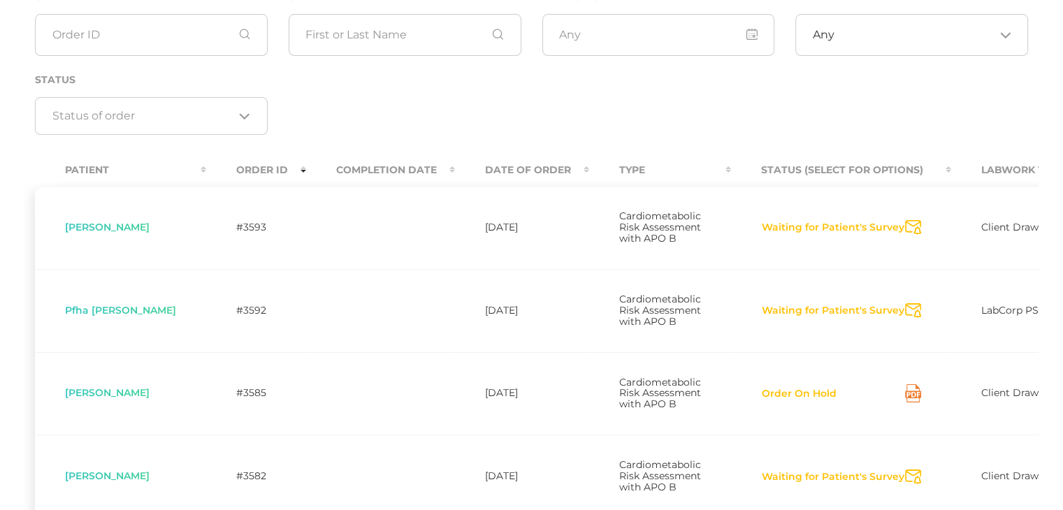
scroll to position [161, 0]
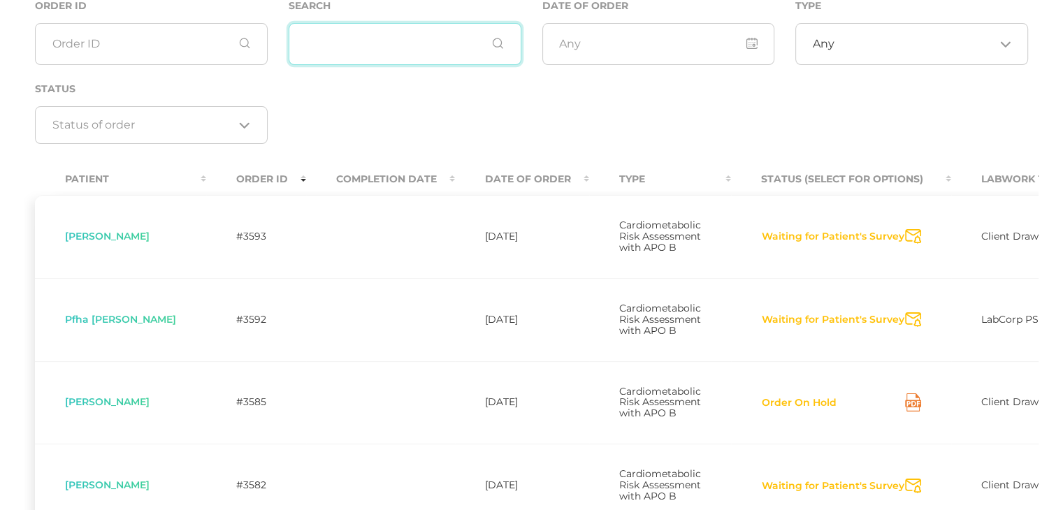
click at [324, 50] on input "text" at bounding box center [405, 44] width 233 height 42
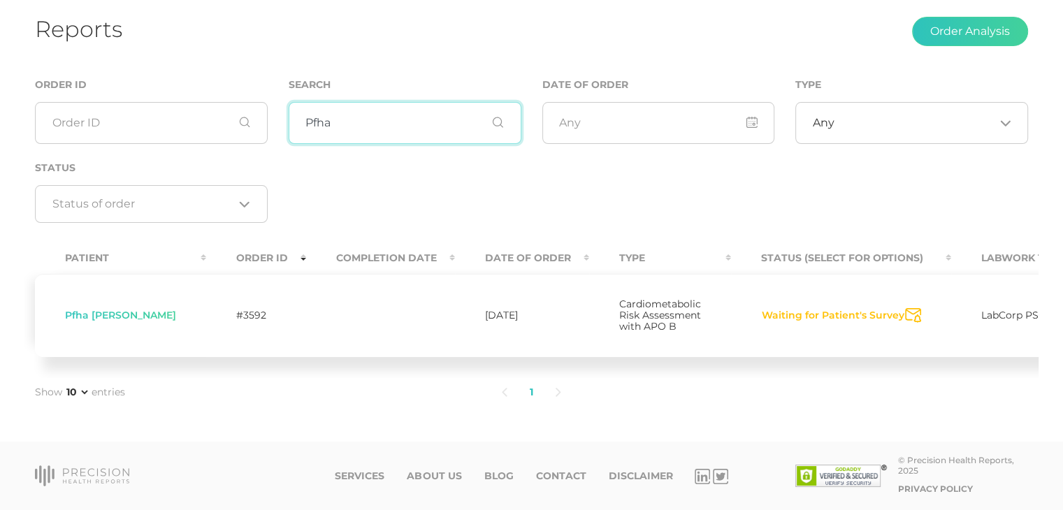
scroll to position [0, 0]
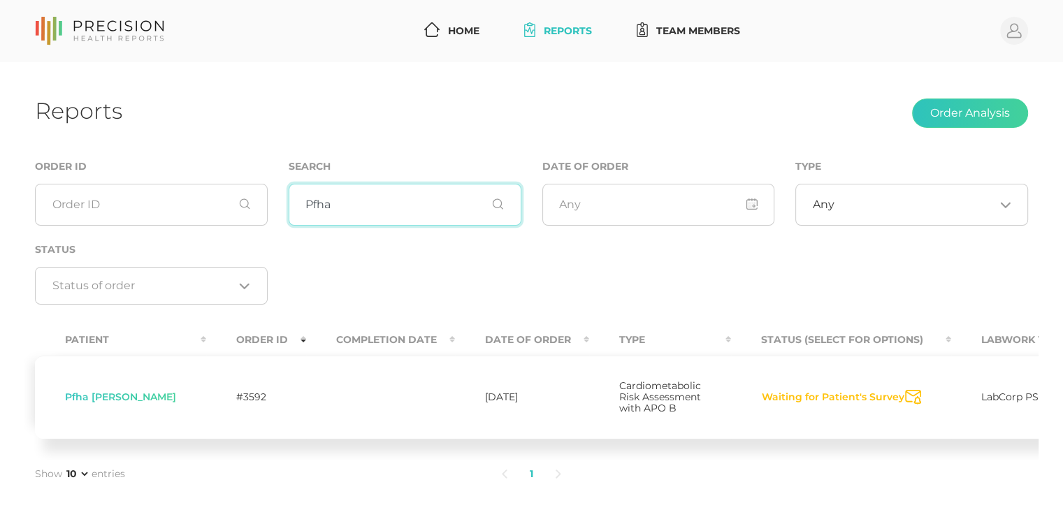
type input "Pfha"
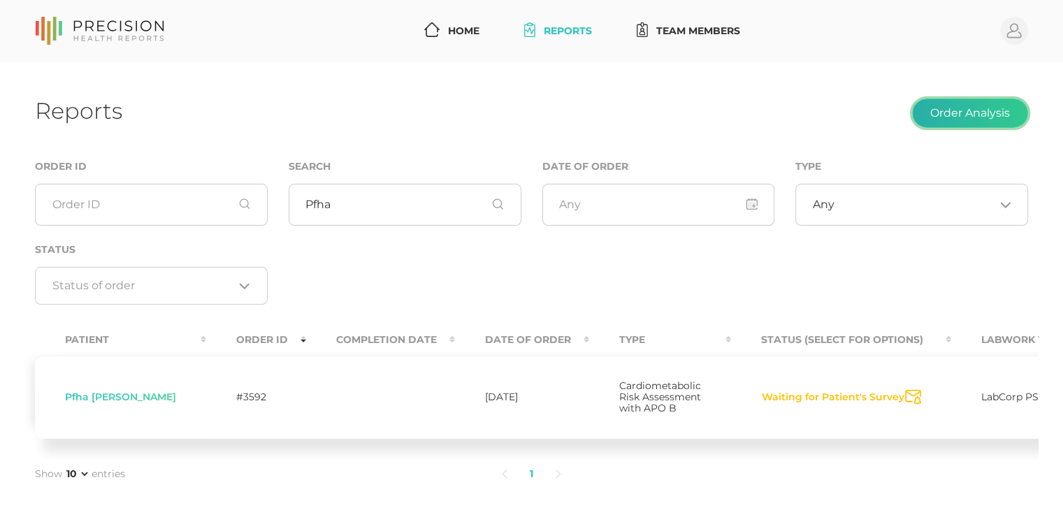
click at [958, 115] on button "Order Analysis" at bounding box center [970, 113] width 116 height 29
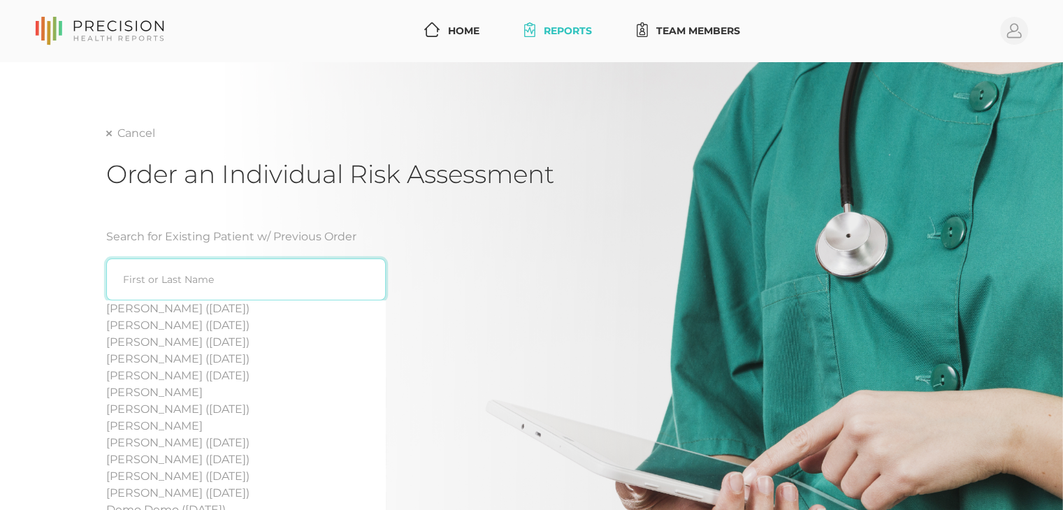
click at [341, 261] on input "search" at bounding box center [246, 280] width 280 height 42
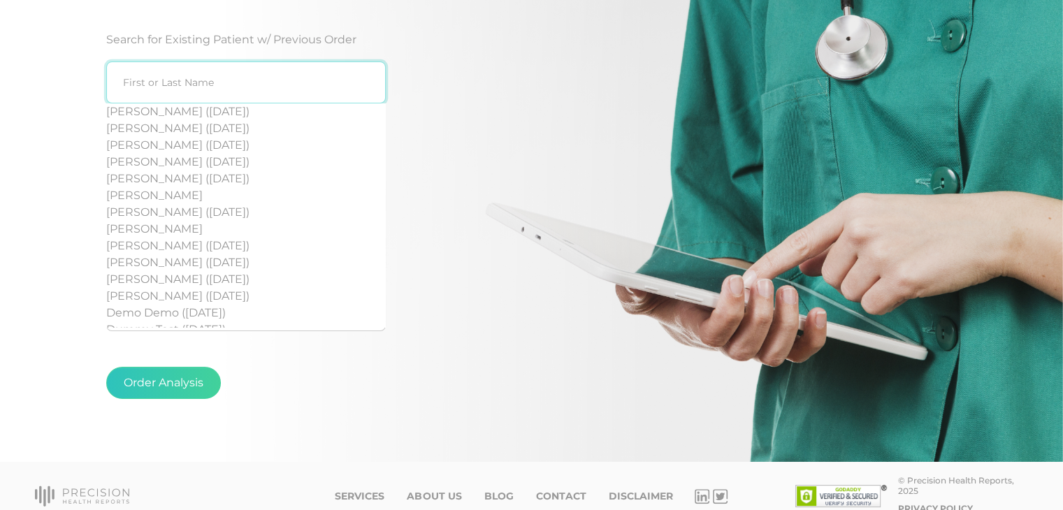
scroll to position [198, 0]
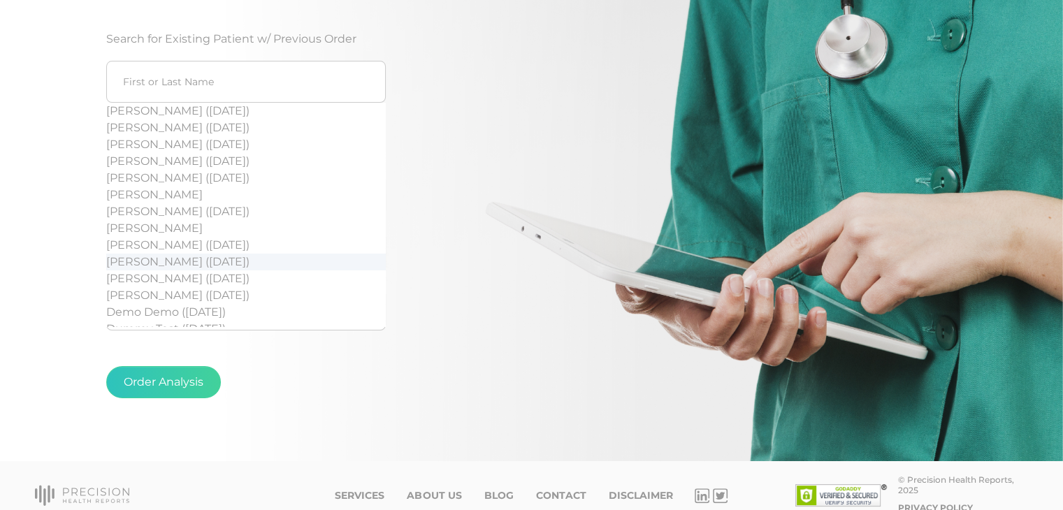
click at [496, 244] on div "Search for Existing Patient w/ Previous Order [PERSON_NAME] ([DATE]) [PERSON_NA…" at bounding box center [329, 220] width 447 height 412
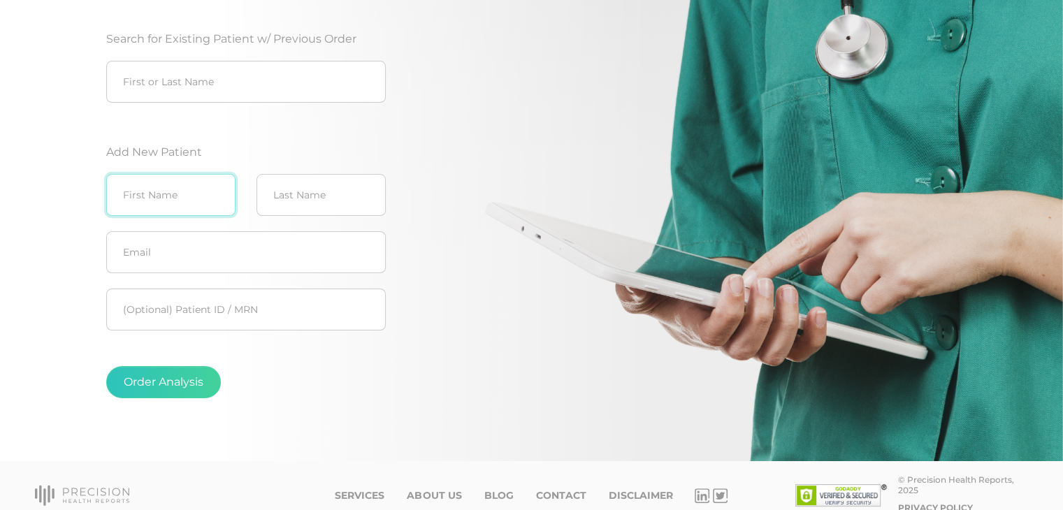
click at [188, 208] on input "text" at bounding box center [170, 195] width 129 height 42
type input "Pfha"
type input "[PERSON_NAME]"
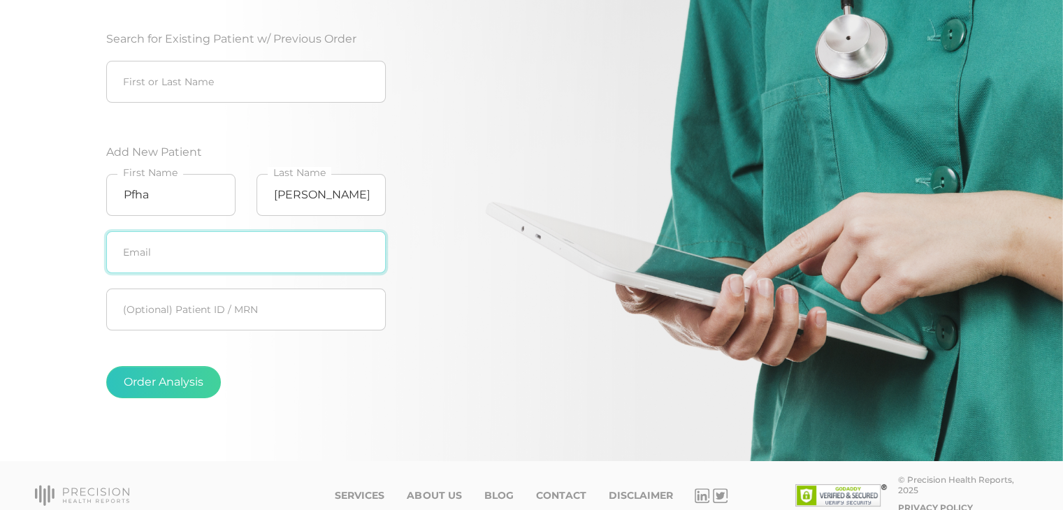
click at [193, 257] on input "text" at bounding box center [246, 252] width 280 height 42
type input "[EMAIL_ADDRESS][DOMAIN_NAME]"
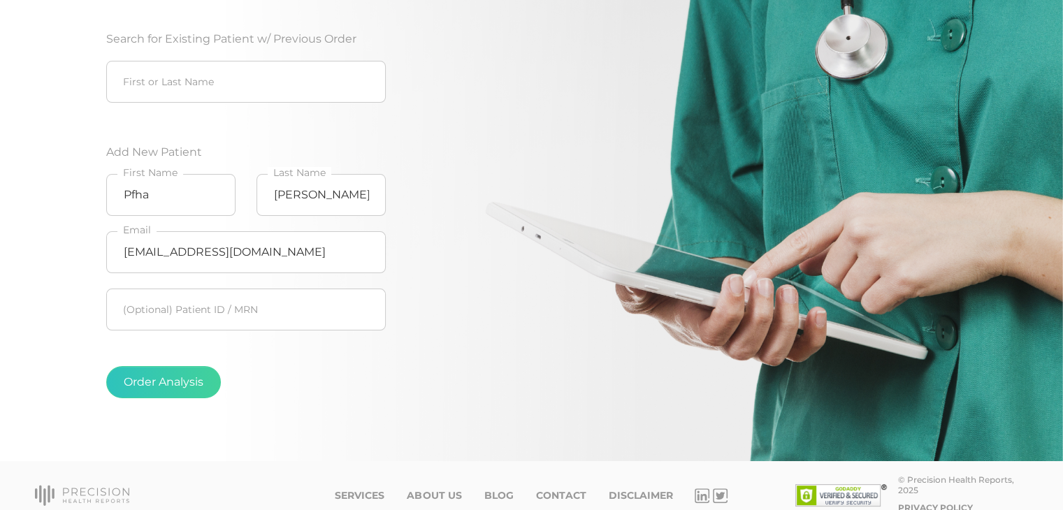
click at [212, 356] on fieldset "Order Analysis" at bounding box center [246, 382] width 280 height 88
click at [171, 322] on input "text" at bounding box center [246, 310] width 280 height 42
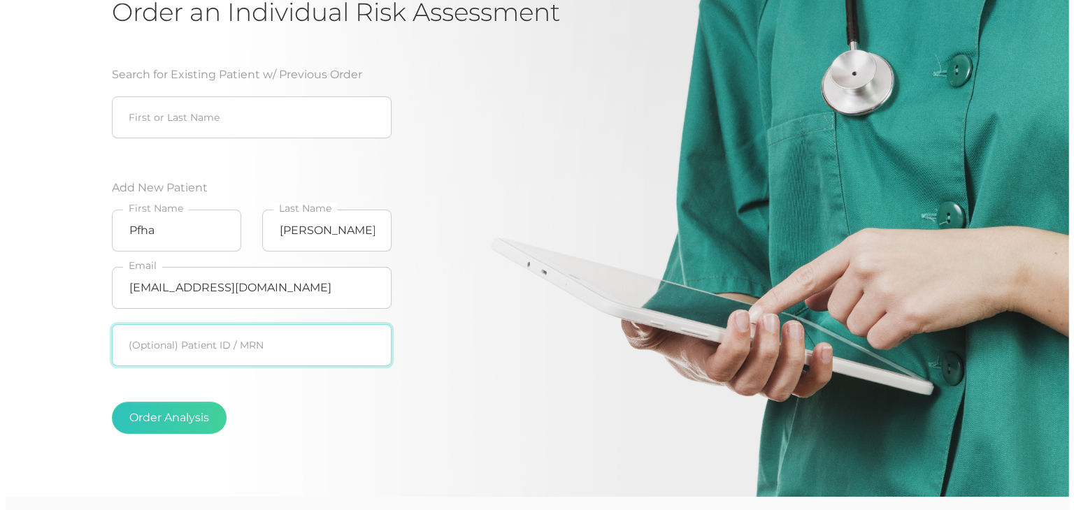
scroll to position [164, 0]
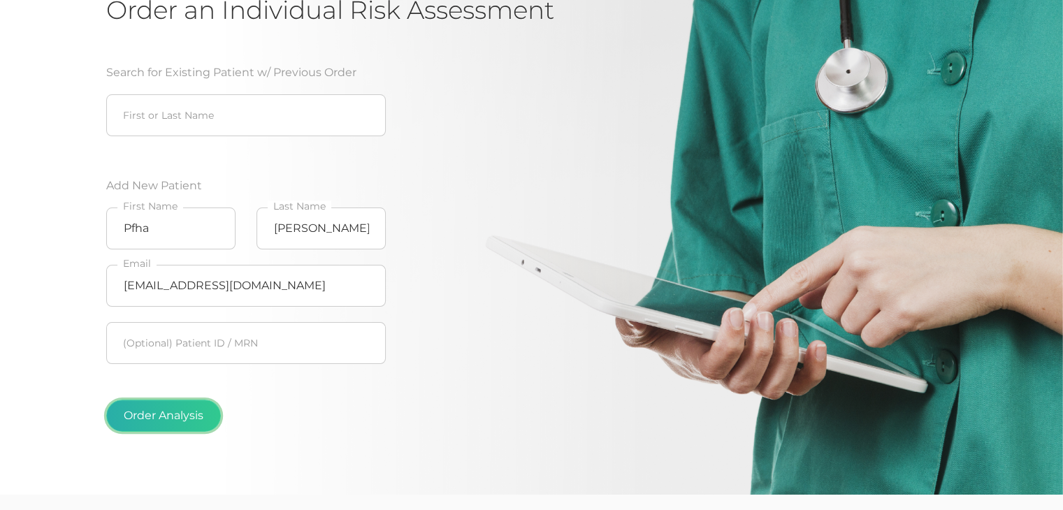
click at [157, 426] on button "Order Analysis" at bounding box center [163, 416] width 115 height 32
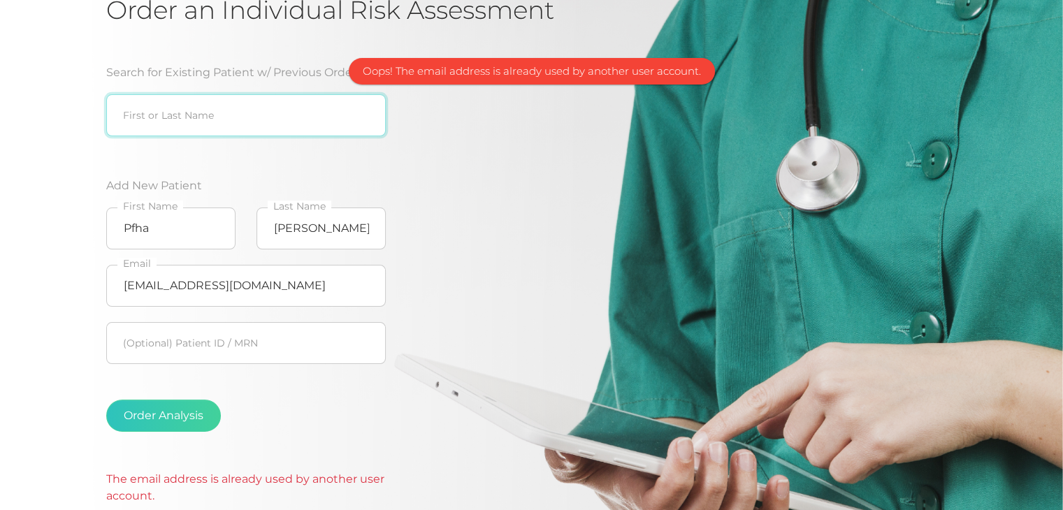
click at [168, 117] on input "search" at bounding box center [246, 115] width 280 height 42
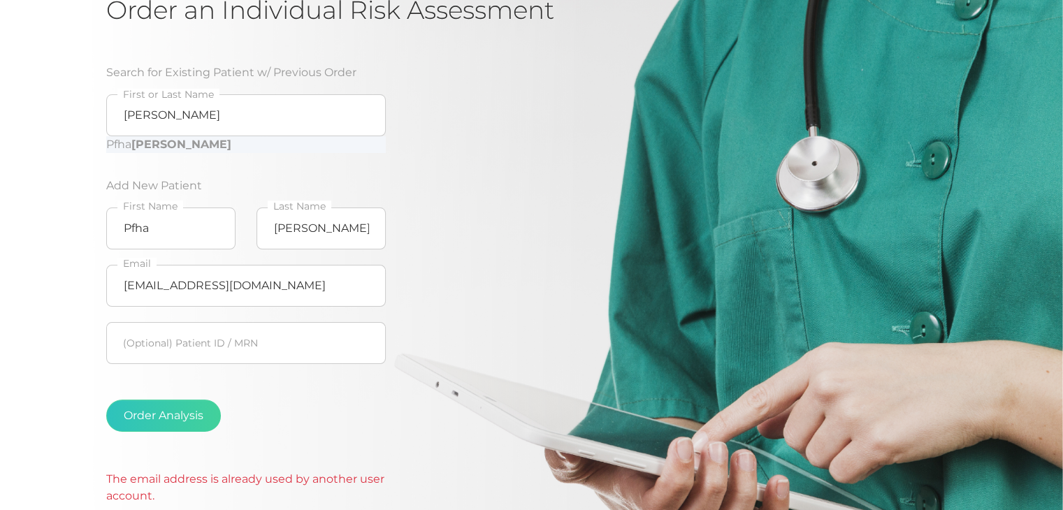
click at [208, 145] on div "Pfha [PERSON_NAME]" at bounding box center [246, 144] width 280 height 17
type input "Pfha [PERSON_NAME]"
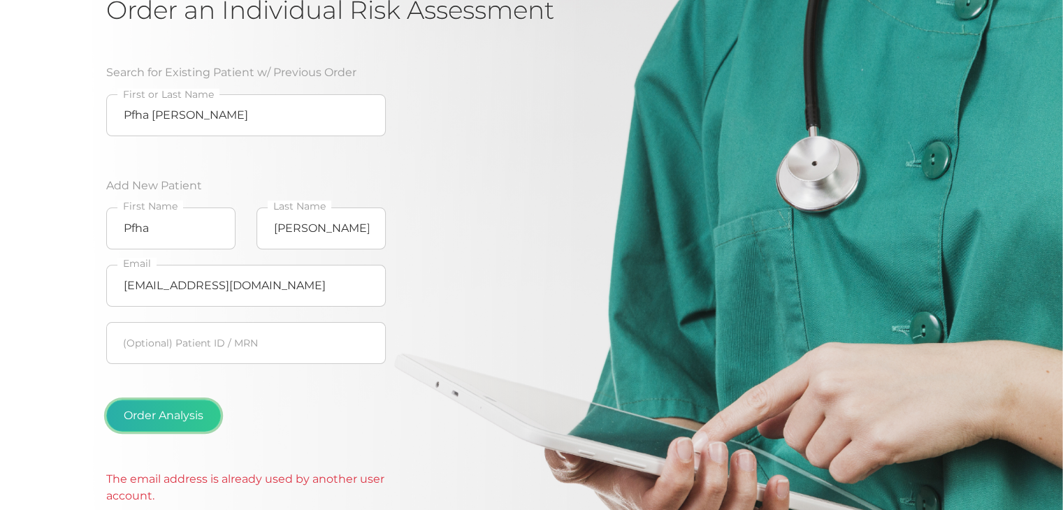
click at [178, 410] on button "Order Analysis" at bounding box center [163, 416] width 115 height 32
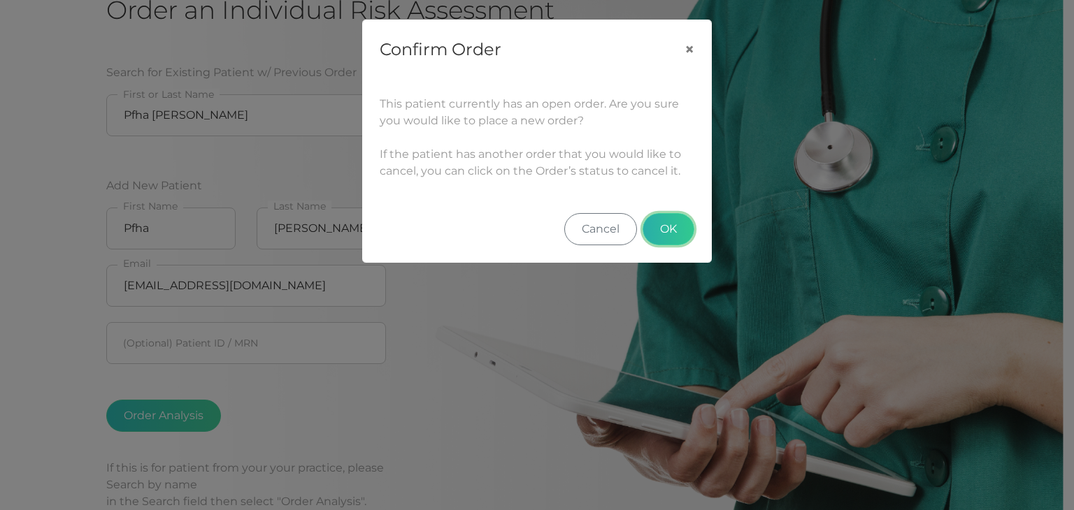
click at [675, 230] on button "OK" at bounding box center [668, 229] width 52 height 32
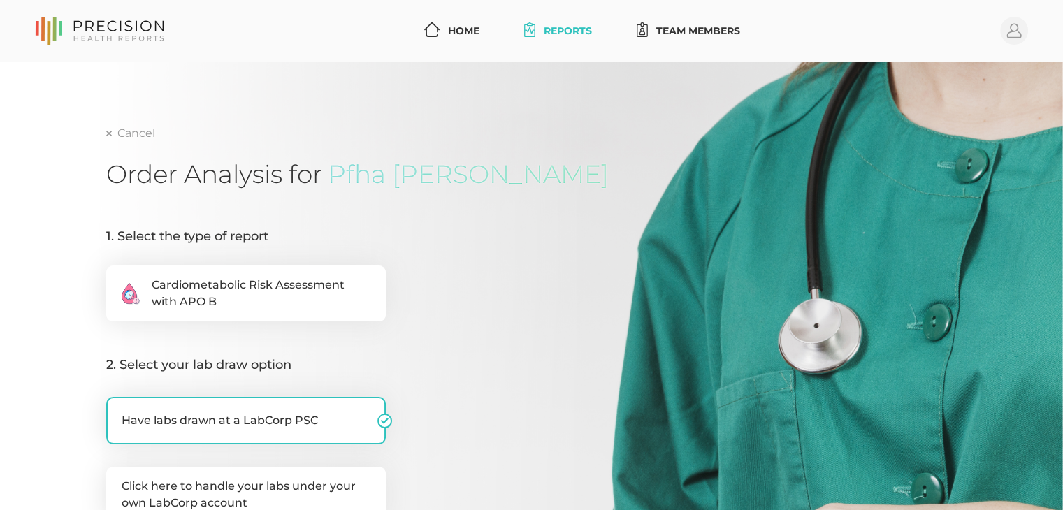
click at [291, 299] on span "Cardiometabolic Risk Assessment with APO B" at bounding box center [261, 294] width 219 height 34
click at [117, 280] on input ".cls-2{fill:#fa759e}.cls-4{fill:#ffd7e5}.cls-8{fill:#3a2c60} Cardiometabolic Ri…" at bounding box center [111, 273] width 11 height 14
radio input "true"
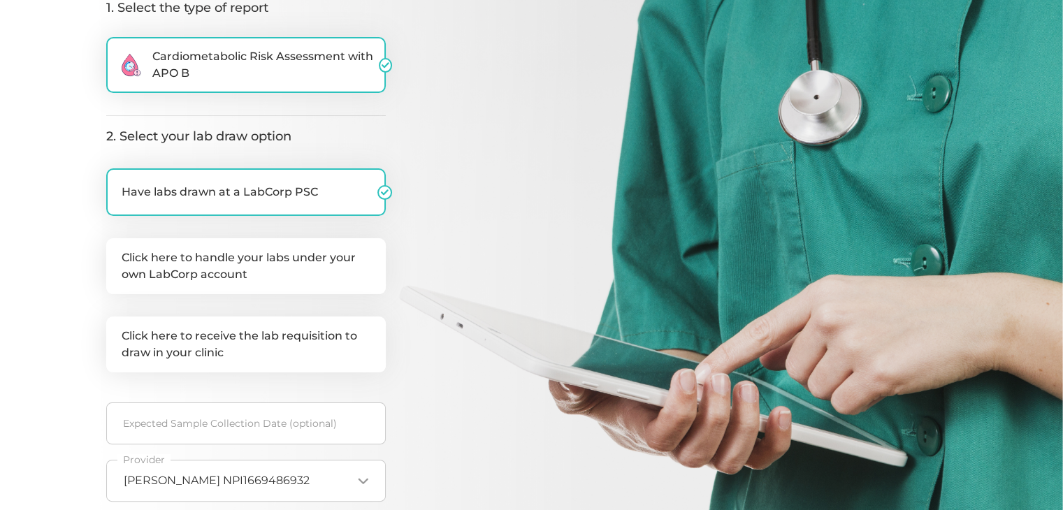
scroll to position [229, 0]
click at [225, 277] on label "Click here to handle your labs under your own LabCorp account" at bounding box center [246, 266] width 280 height 56
click at [117, 252] on input "Click here to handle your labs under your own LabCorp account" at bounding box center [111, 245] width 11 height 14
checkbox input "true"
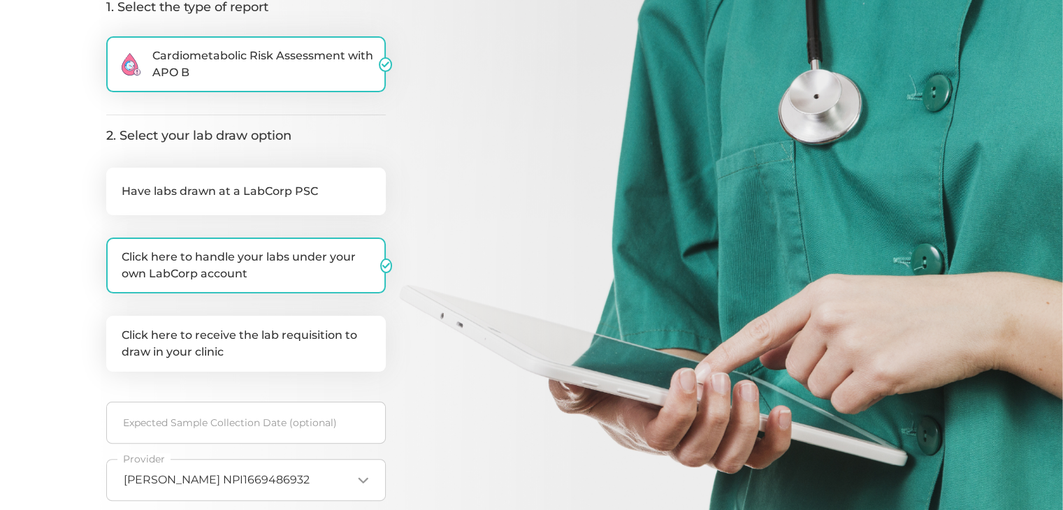
checkbox input "false"
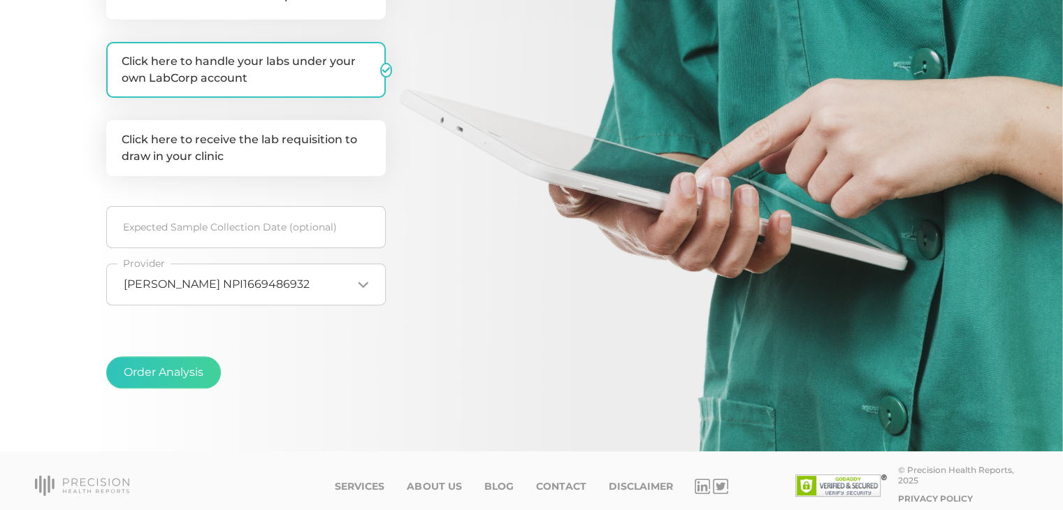
scroll to position [427, 0]
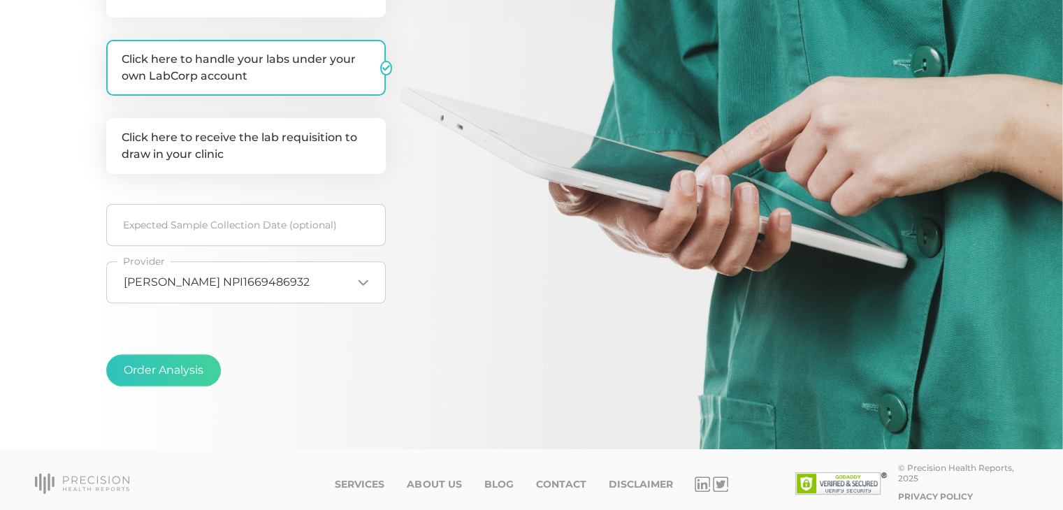
click at [352, 160] on label "Click here to receive the lab requisition to draw in your clinic" at bounding box center [246, 146] width 280 height 56
click at [117, 132] on input "Click here to receive the lab requisition to draw in your clinic" at bounding box center [111, 125] width 11 height 14
checkbox input "true"
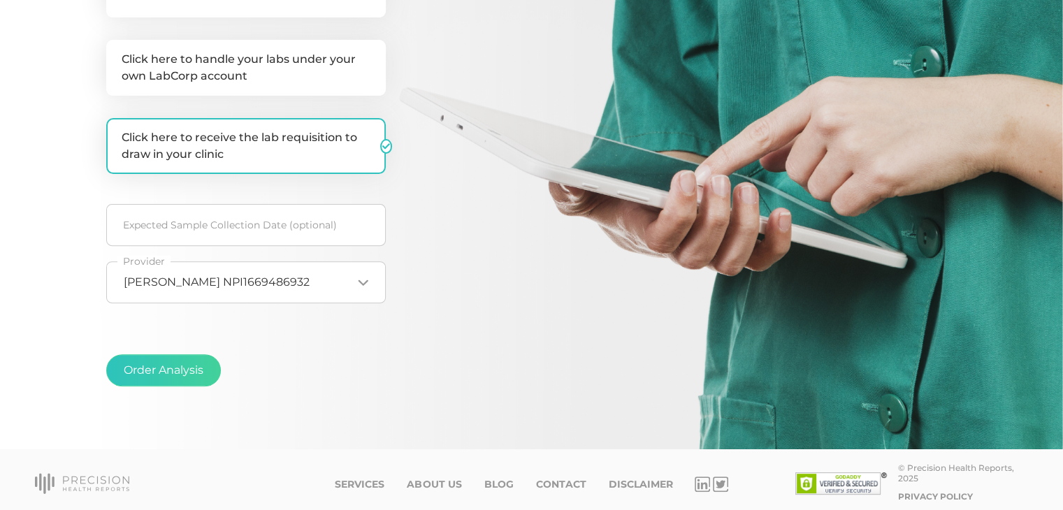
checkbox input "false"
click at [162, 366] on button "Order Analysis" at bounding box center [163, 370] width 115 height 32
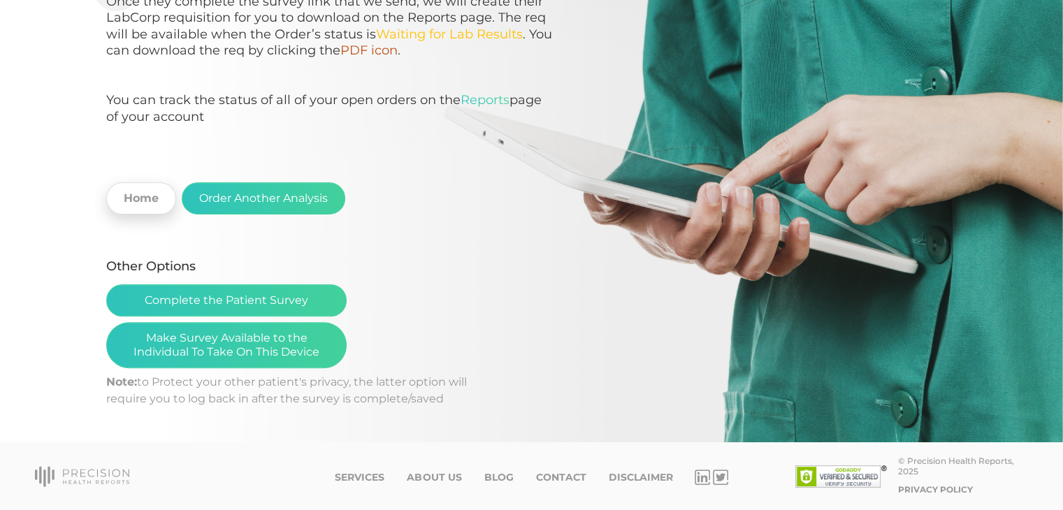
click at [157, 189] on link "Home" at bounding box center [141, 198] width 70 height 32
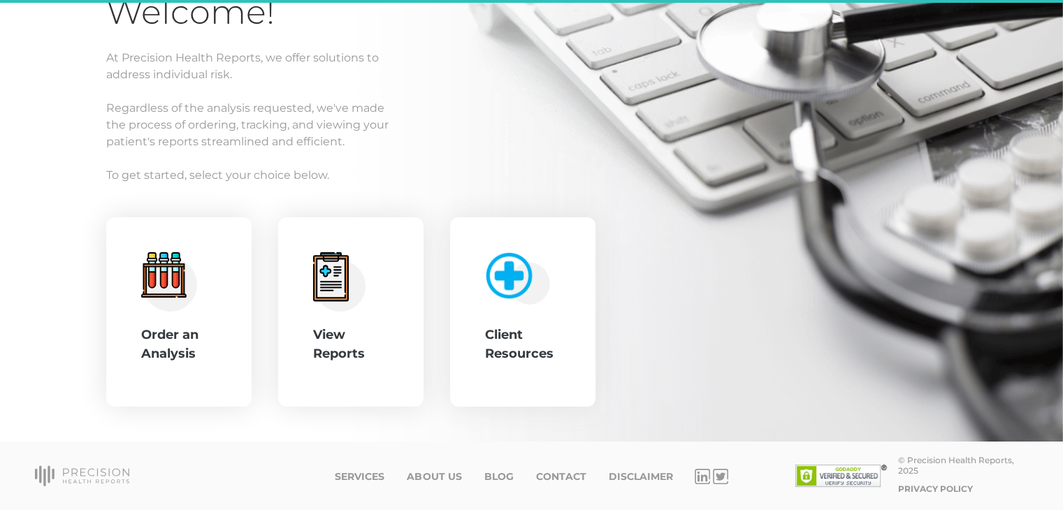
scroll to position [134, 0]
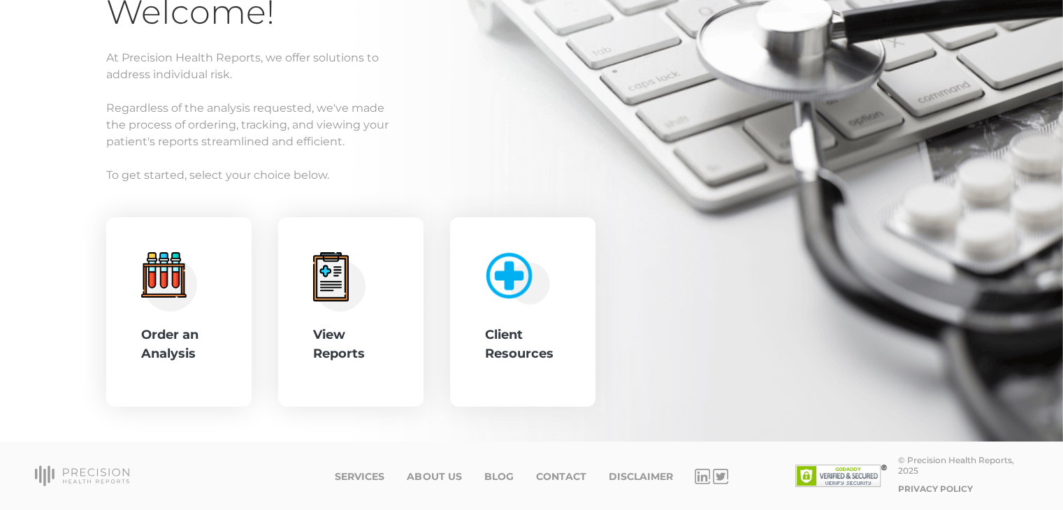
click at [380, 308] on div "View Reports" at bounding box center [351, 312] width 76 height 120
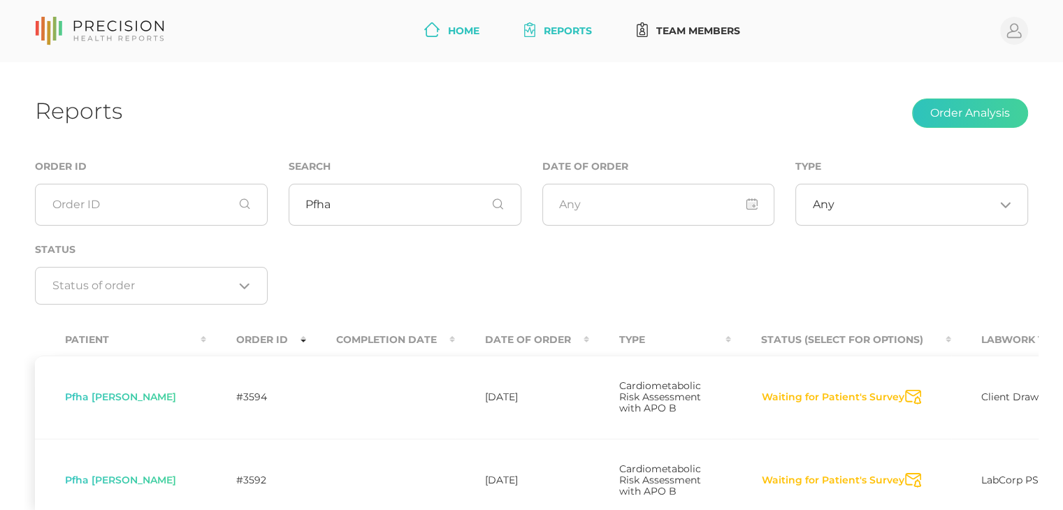
click at [431, 34] on icon at bounding box center [431, 29] width 15 height 15
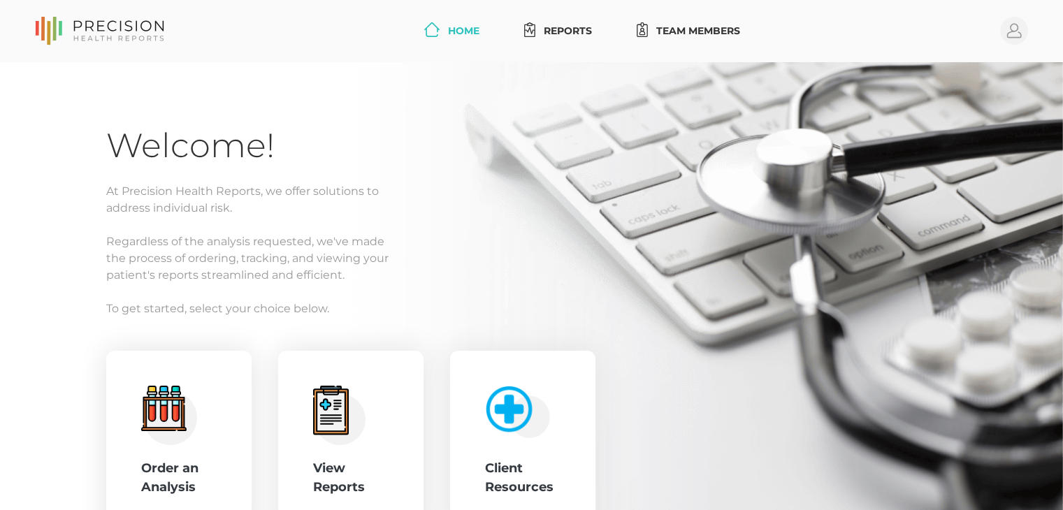
click at [1021, 34] on circle at bounding box center [1014, 31] width 28 height 28
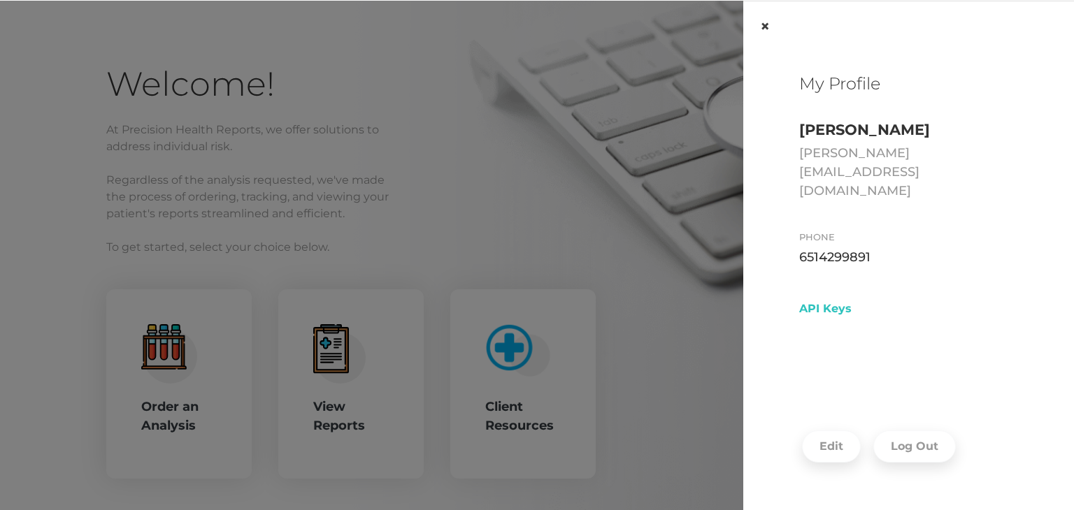
click at [769, 31] on button "×" at bounding box center [764, 26] width 43 height 50
